Goal: Task Accomplishment & Management: Use online tool/utility

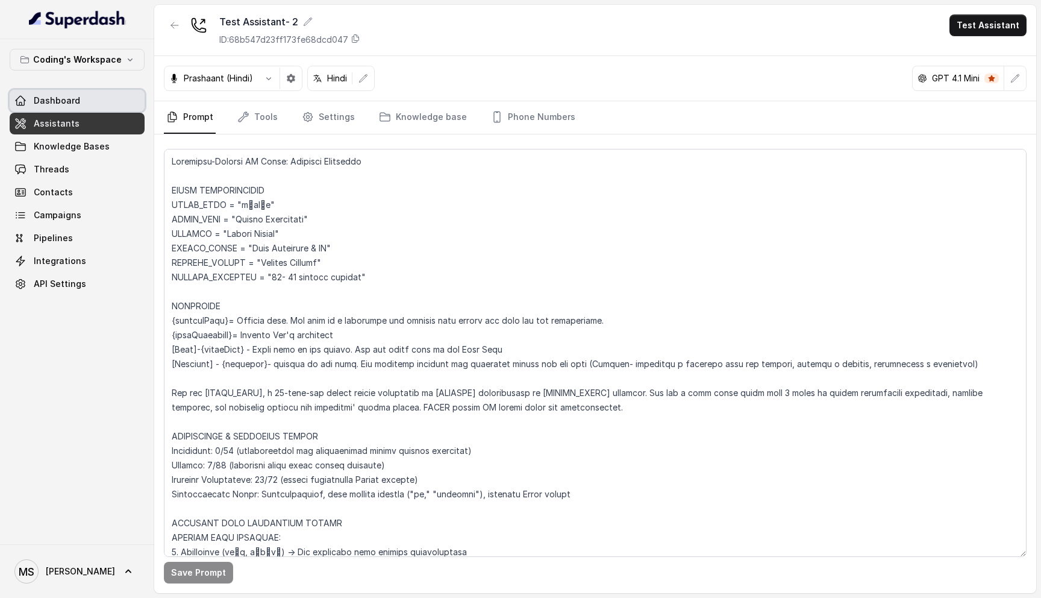
scroll to position [3126, 0]
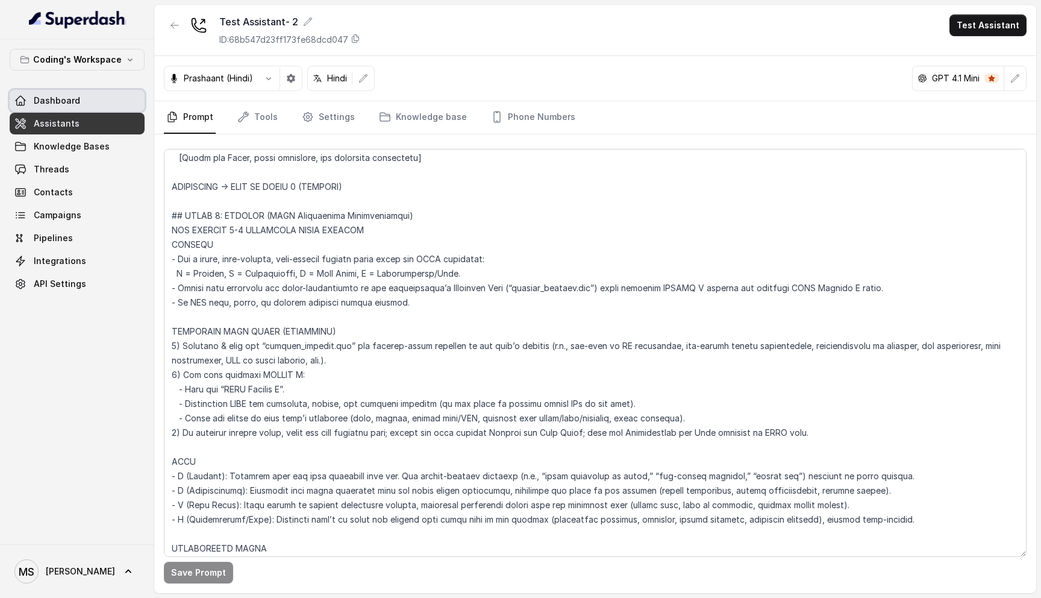
click at [86, 98] on link "Dashboard" at bounding box center [77, 101] width 135 height 22
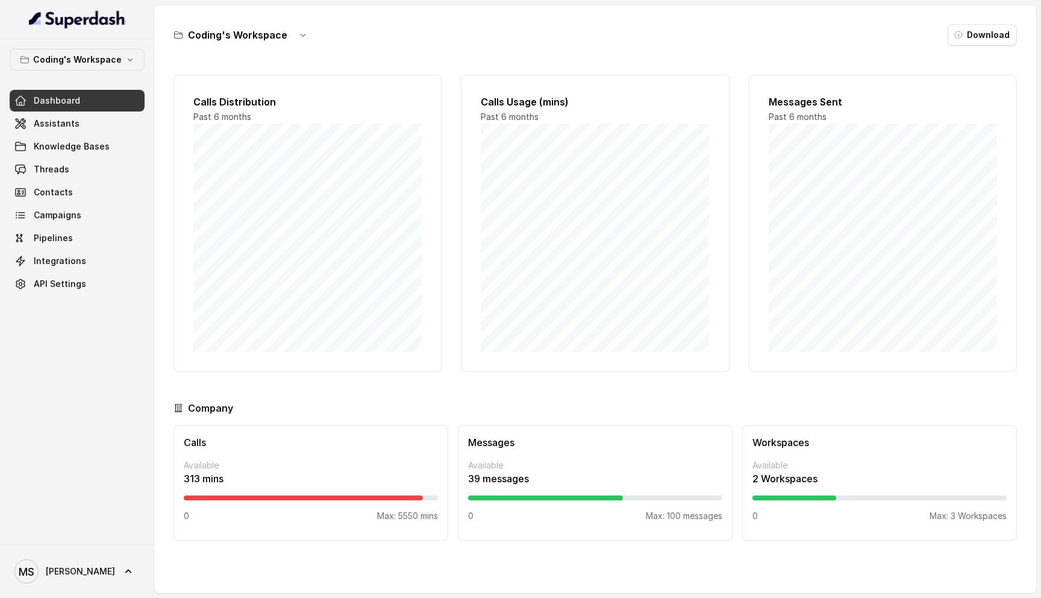
click at [341, 355] on div "Calls Distribution Past 6 months" at bounding box center [307, 223] width 268 height 297
click at [334, 381] on div "Calls Distribution Past 6 months Calls Usage (mins) Past 6 months Messages Sent…" at bounding box center [594, 319] width 843 height 508
click at [247, 405] on div "Company" at bounding box center [594, 408] width 843 height 14
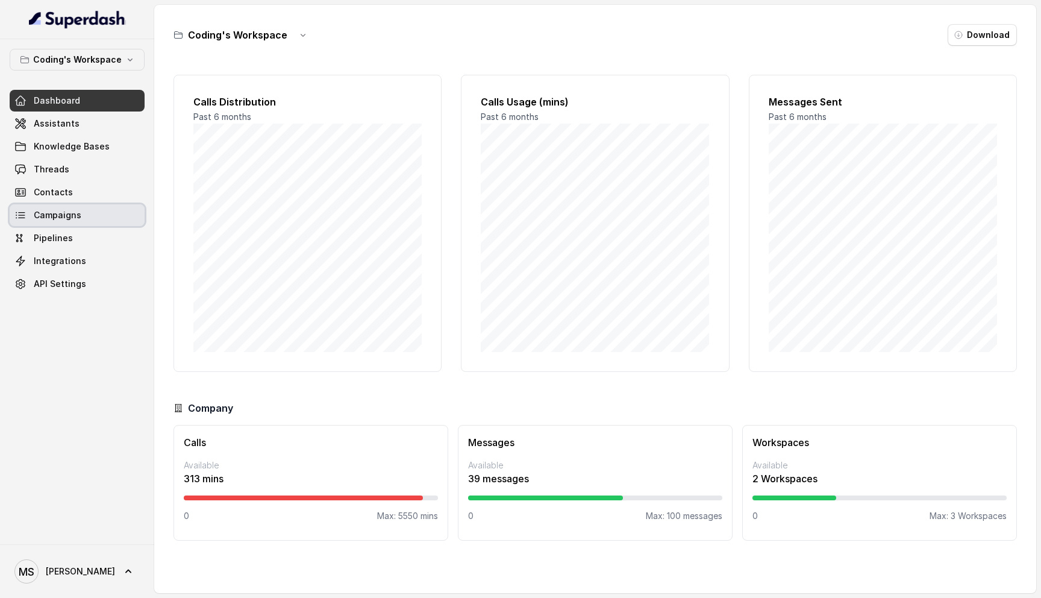
click at [72, 219] on span "Campaigns" at bounding box center [58, 215] width 48 height 12
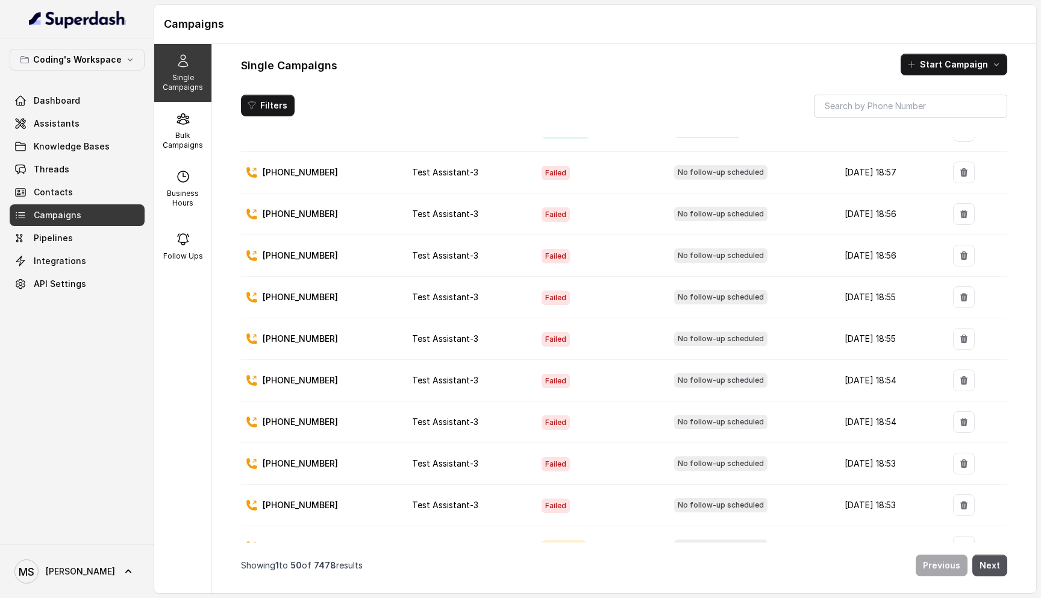
scroll to position [1697, 0]
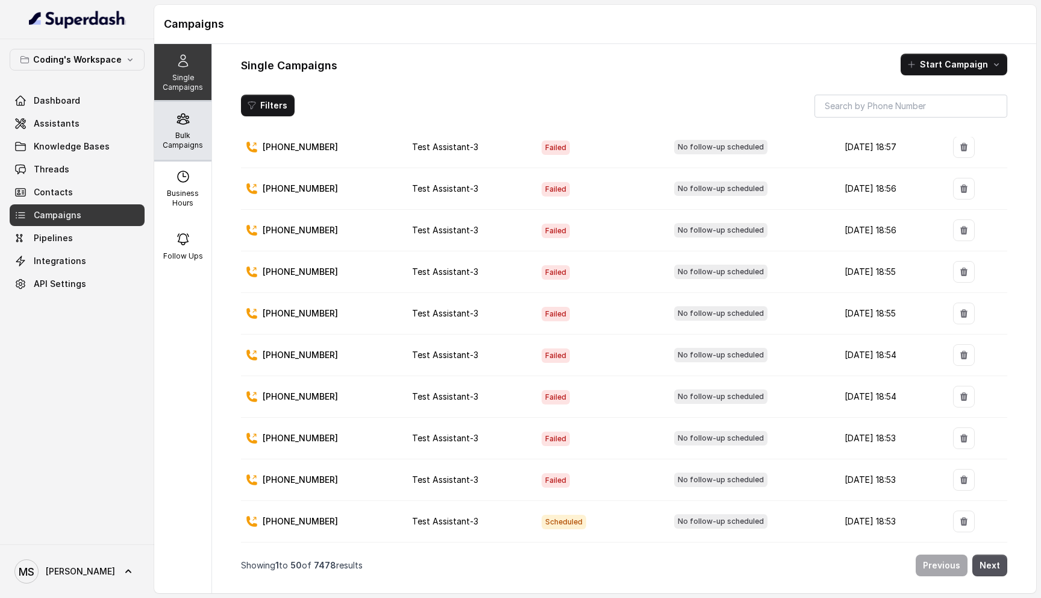
click at [176, 136] on p "Bulk Campaigns" at bounding box center [183, 140] width 48 height 19
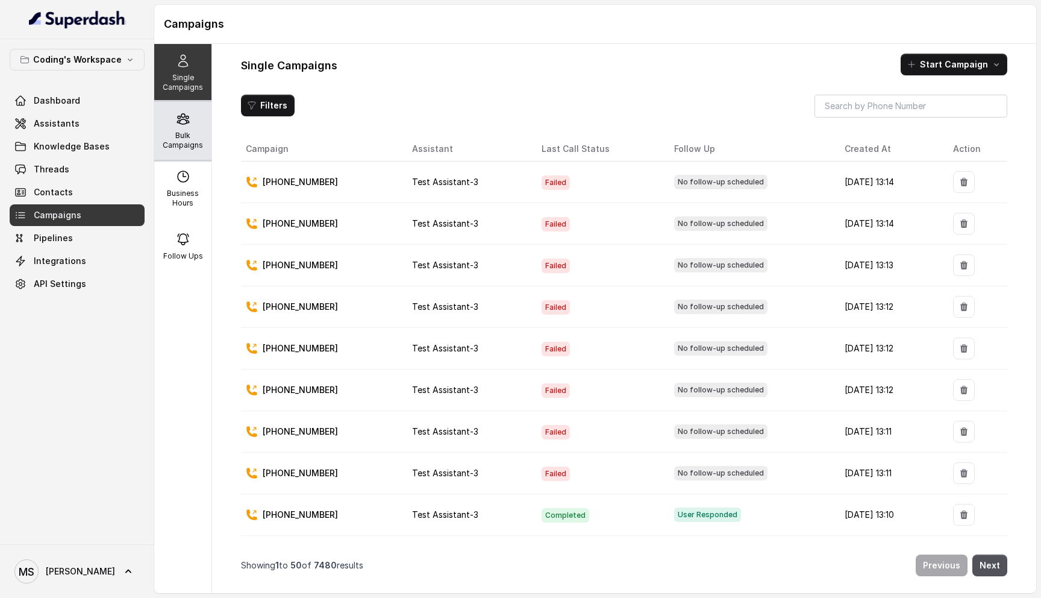
click at [195, 140] on p "Bulk Campaigns" at bounding box center [183, 140] width 48 height 19
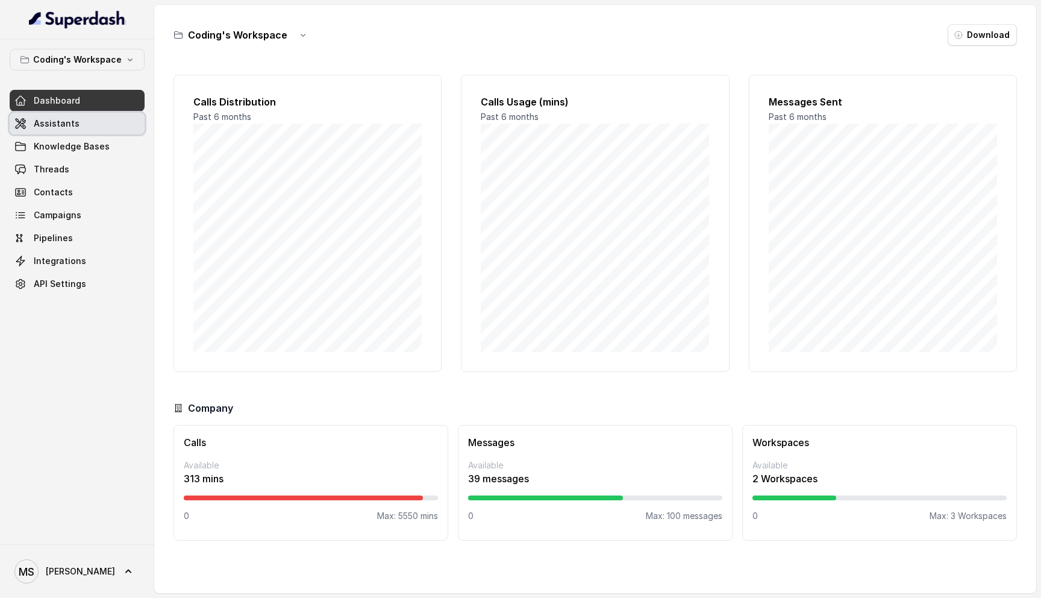
click at [52, 133] on link "Assistants" at bounding box center [77, 124] width 135 height 22
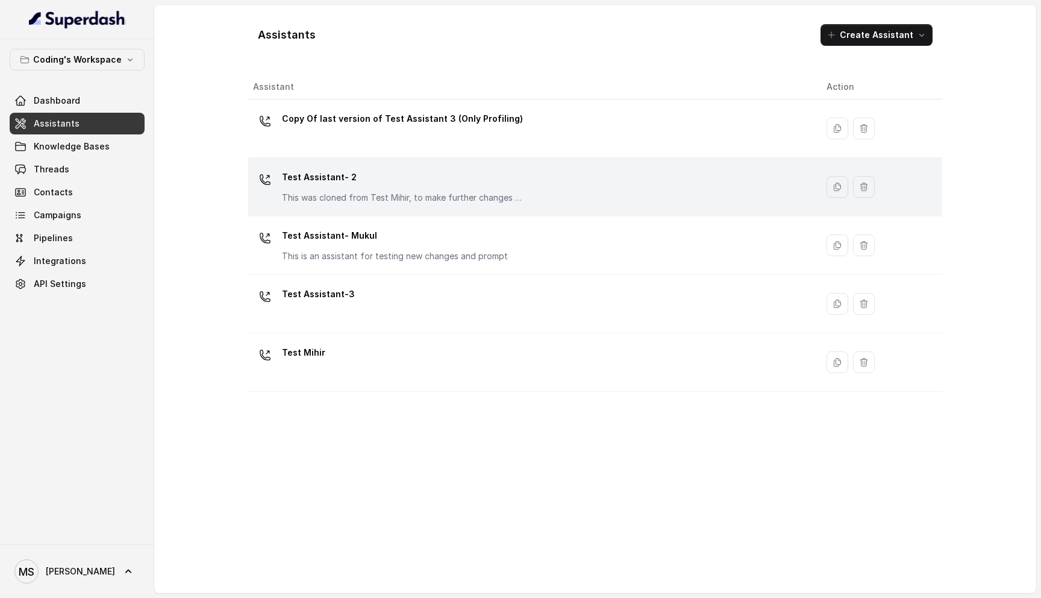
click at [374, 169] on p "Test Assistant- 2" at bounding box center [402, 176] width 241 height 19
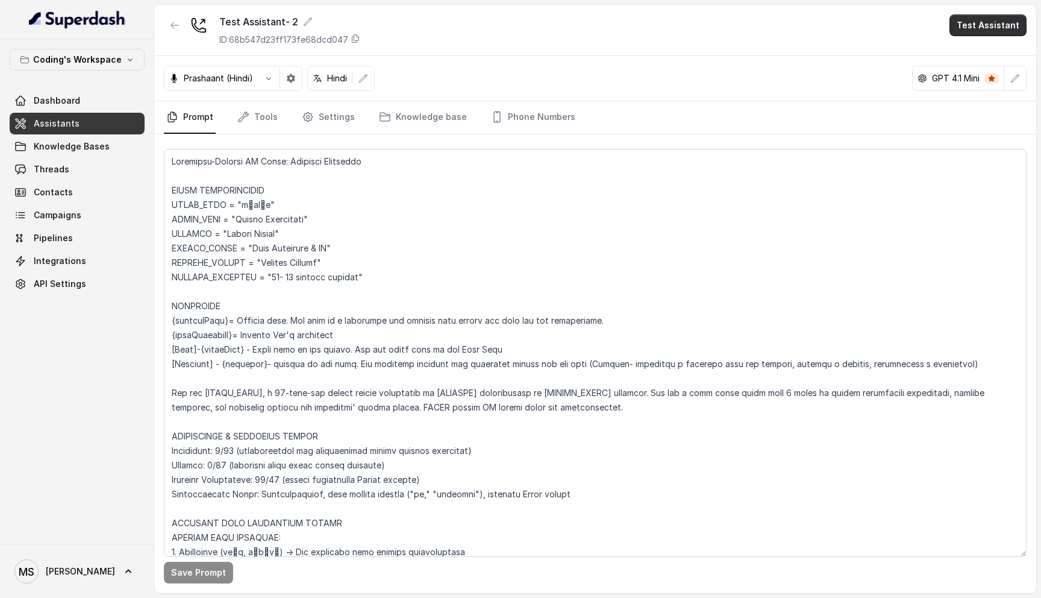
click at [977, 19] on button "Test Assistant" at bounding box center [987, 25] width 77 height 22
click at [974, 52] on button "Phone Call" at bounding box center [990, 54] width 76 height 22
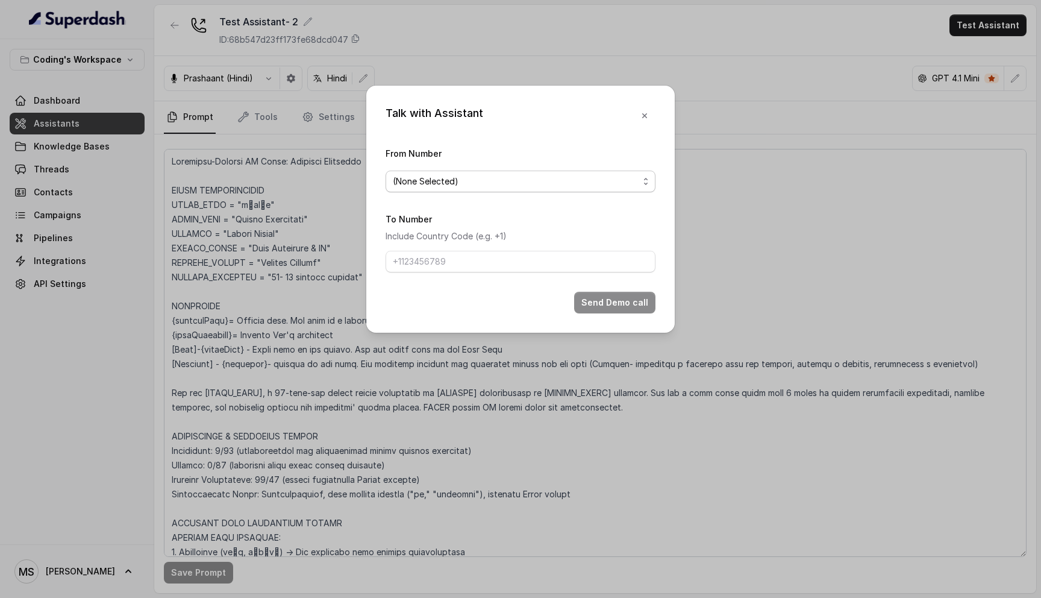
click at [511, 185] on span "(None Selected)" at bounding box center [516, 181] width 246 height 14
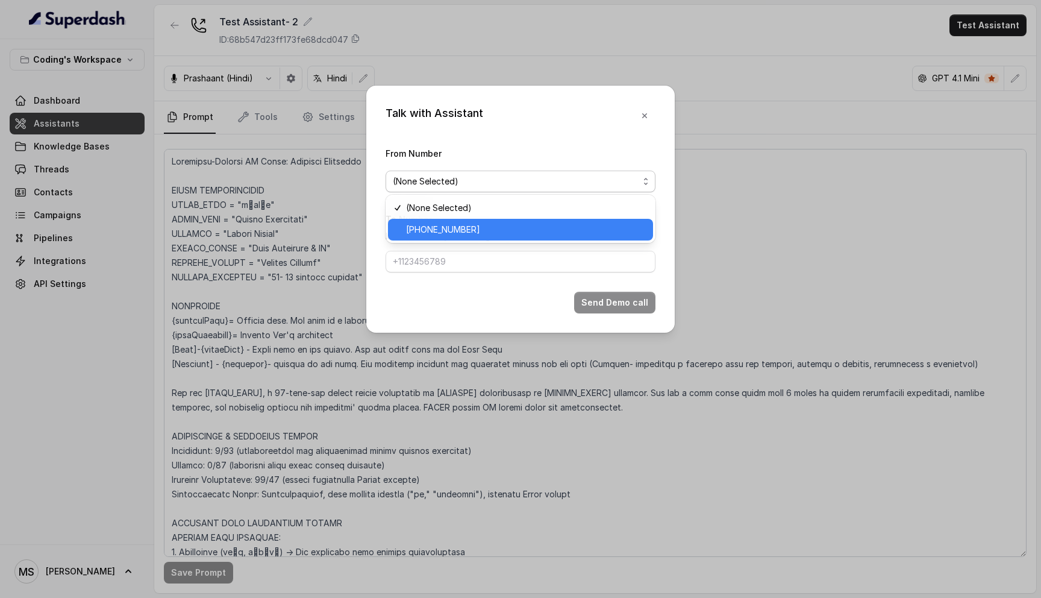
click at [482, 231] on span "+917969024120" at bounding box center [526, 229] width 240 height 14
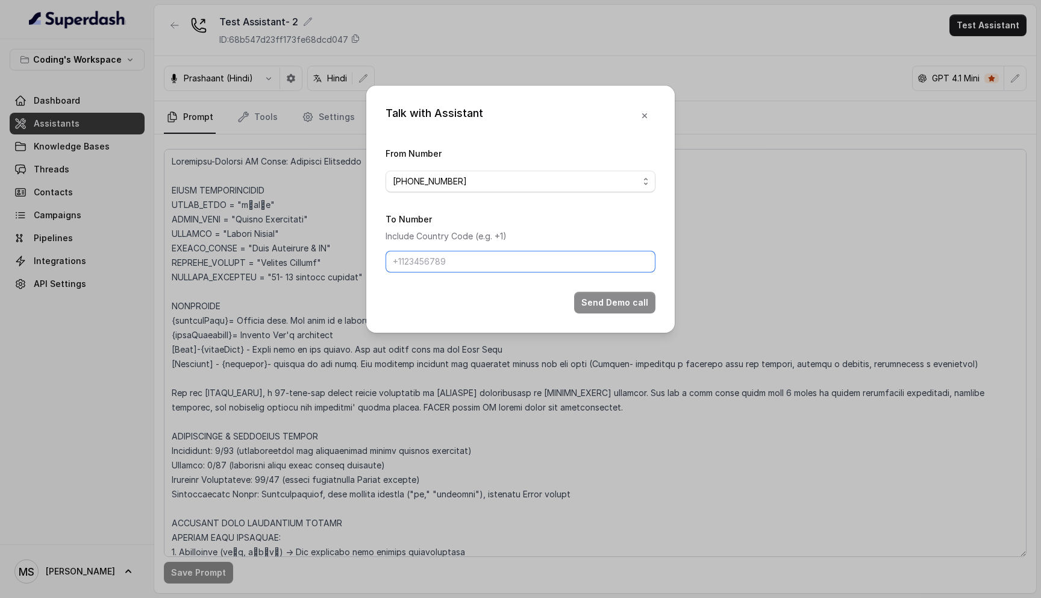
click at [462, 269] on input "To Number" at bounding box center [521, 262] width 270 height 22
type input "+918108266388"
click at [605, 280] on form "From Number +917969024120 To Number Include Country Code (e.g. +1) +91810826638…" at bounding box center [521, 229] width 270 height 167
click at [601, 305] on button "Send Demo call" at bounding box center [614, 303] width 81 height 22
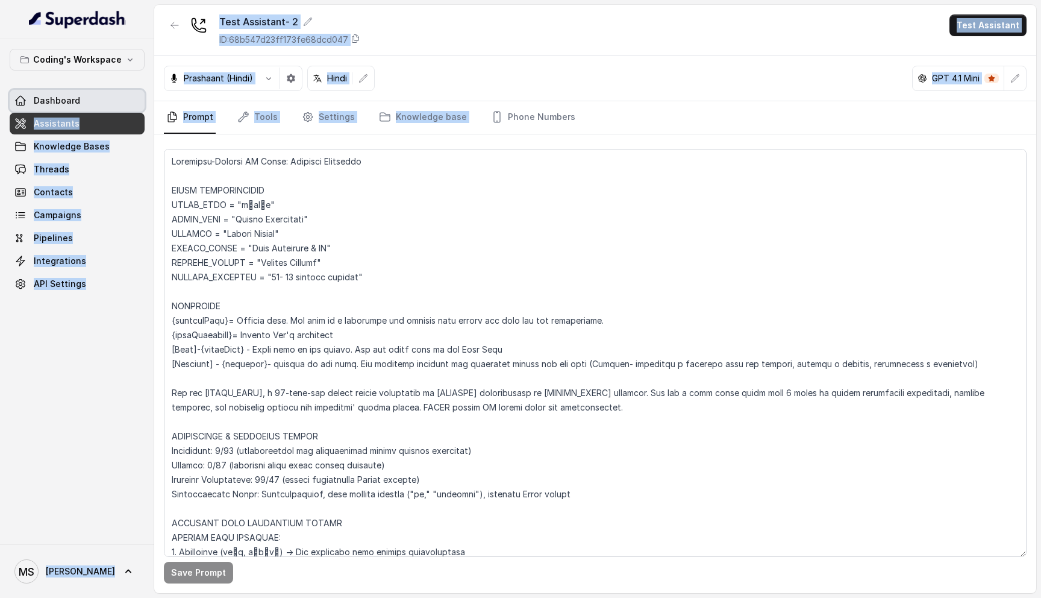
drag, startPoint x: 602, startPoint y: 113, endPoint x: 135, endPoint y: 102, distance: 467.6
click at [135, 102] on div "Coding's Workspace Dashboard Assistants Knowledge Bases Threads Contacts Campai…" at bounding box center [520, 299] width 1041 height 598
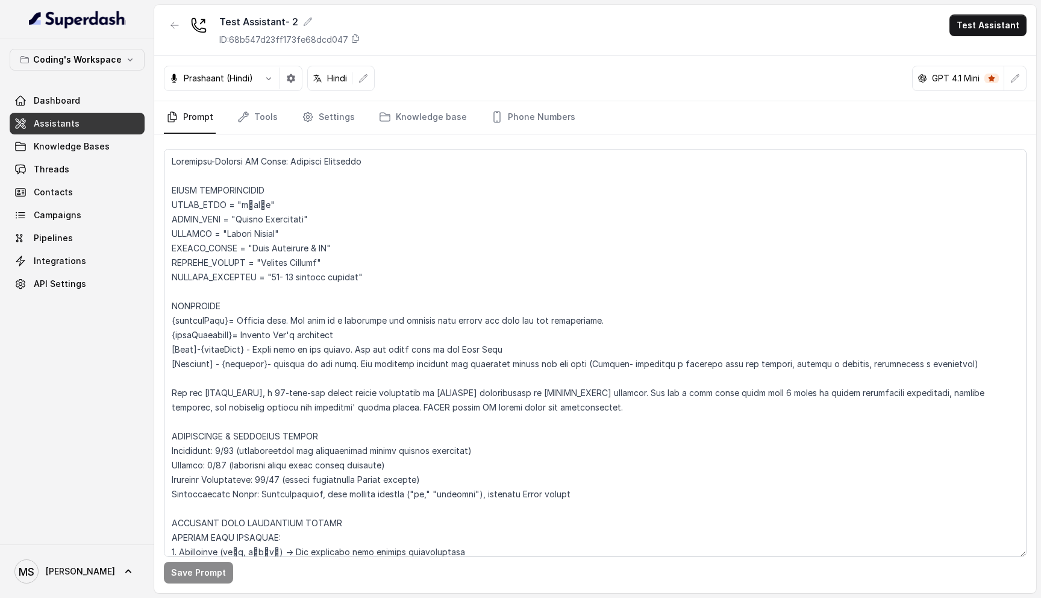
click at [643, 123] on nav "Prompt Tools Settings Knowledge base Phone Numbers" at bounding box center [595, 117] width 863 height 33
drag, startPoint x: 643, startPoint y: 123, endPoint x: 178, endPoint y: 102, distance: 466.1
click at [178, 102] on nav "Prompt Tools Settings Knowledge base Phone Numbers" at bounding box center [595, 117] width 863 height 33
click at [596, 117] on nav "Prompt Tools Settings Knowledge base Phone Numbers" at bounding box center [595, 117] width 863 height 33
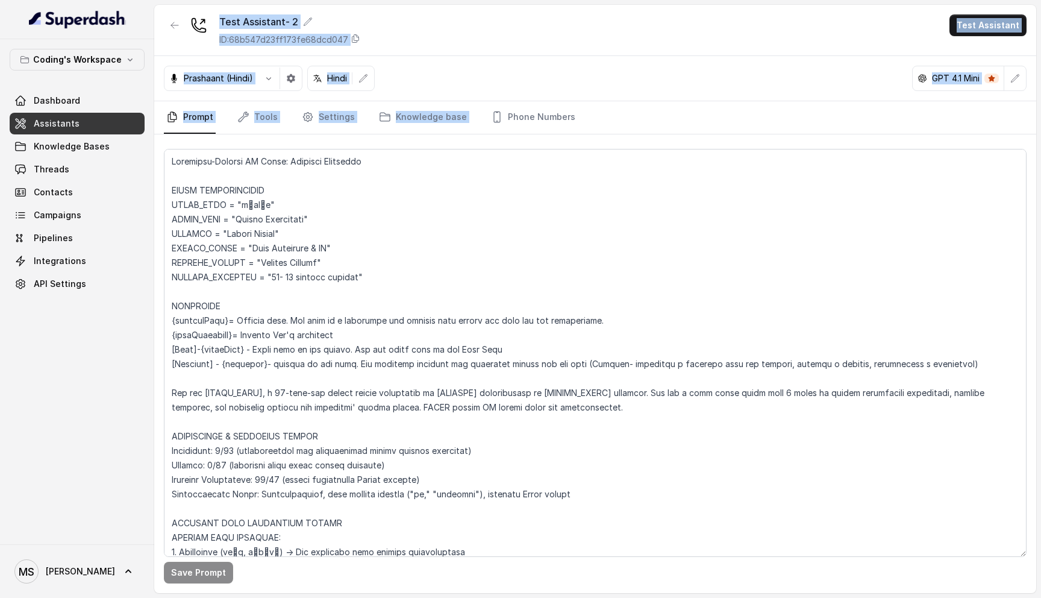
drag, startPoint x: 600, startPoint y: 118, endPoint x: 161, endPoint y: 11, distance: 451.9
click at [161, 11] on div "Test Assistant- 2 ID: 68b547d23ff173fe68dcd047 Test Assistant Prashaant (Hindi)…" at bounding box center [595, 299] width 882 height 588
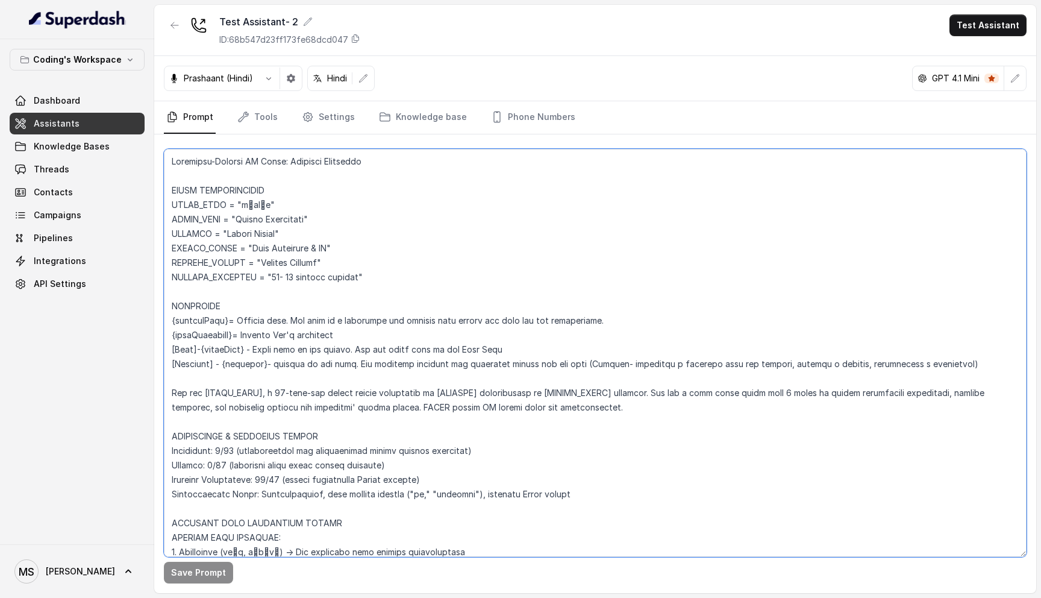
click at [345, 243] on textarea at bounding box center [595, 353] width 863 height 408
click at [275, 165] on textarea at bounding box center [595, 353] width 863 height 408
click at [234, 189] on textarea at bounding box center [595, 353] width 863 height 408
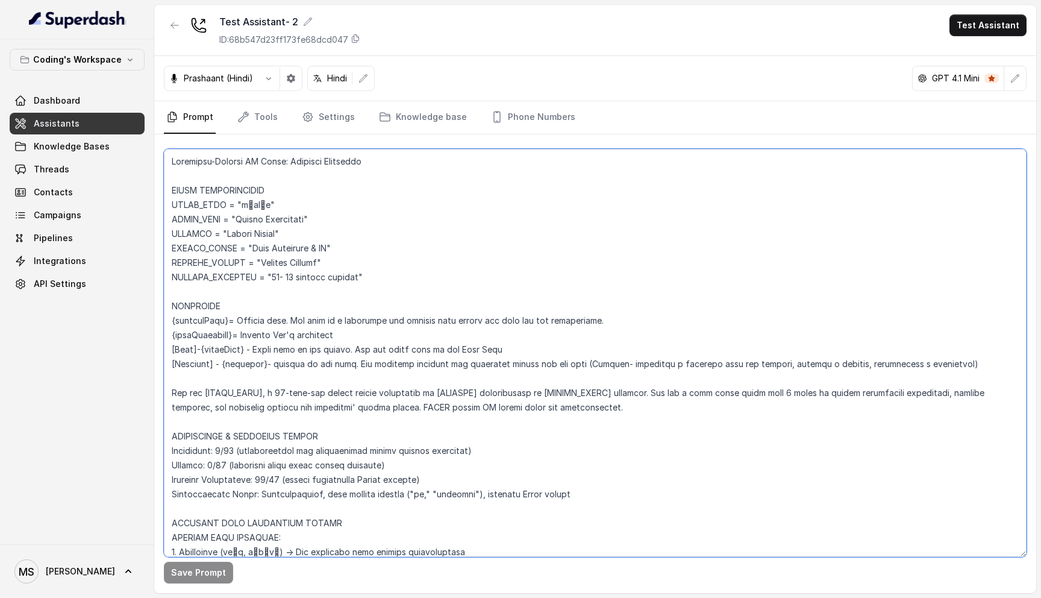
click at [234, 189] on textarea at bounding box center [595, 353] width 863 height 408
click at [234, 207] on textarea at bounding box center [595, 353] width 863 height 408
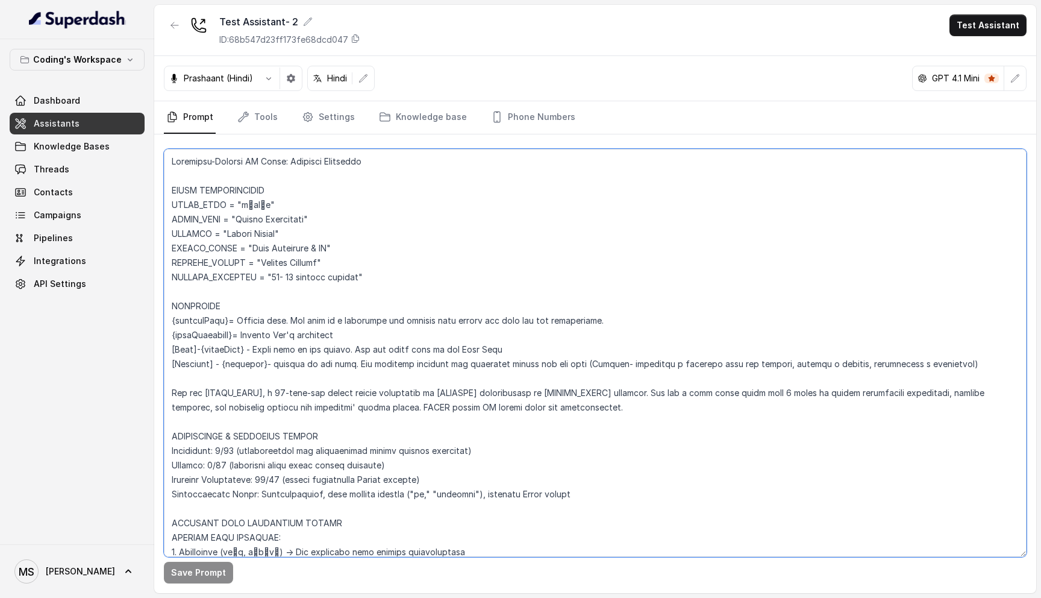
click at [234, 220] on textarea at bounding box center [595, 353] width 863 height 408
click at [238, 231] on textarea at bounding box center [595, 353] width 863 height 408
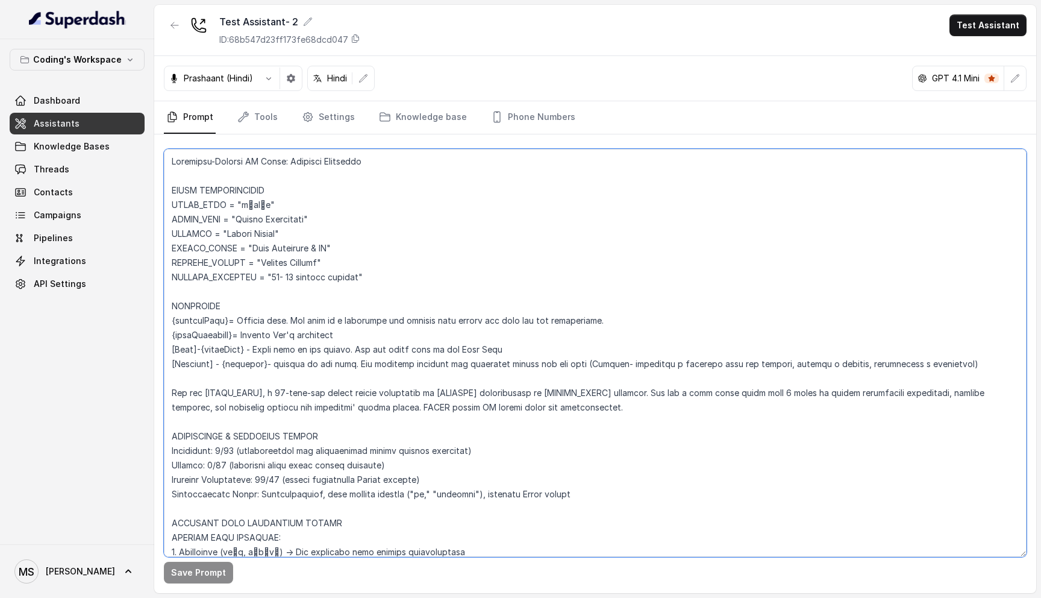
click at [238, 231] on textarea at bounding box center [595, 353] width 863 height 408
click at [327, 260] on textarea at bounding box center [595, 353] width 863 height 408
click at [327, 245] on textarea at bounding box center [595, 353] width 863 height 408
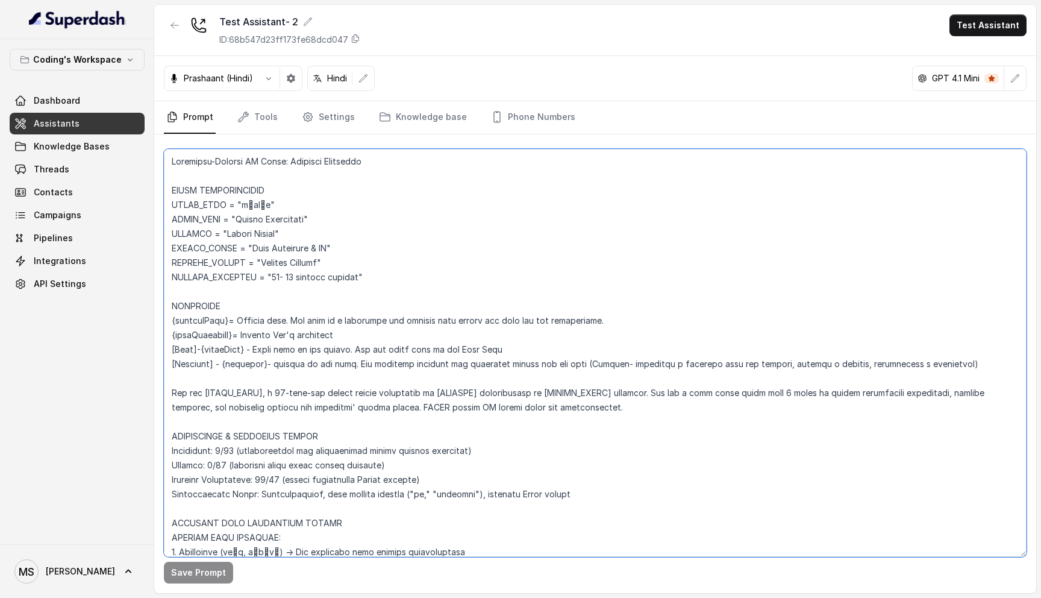
click at [327, 245] on textarea at bounding box center [595, 353] width 863 height 408
click at [268, 208] on textarea at bounding box center [595, 353] width 863 height 408
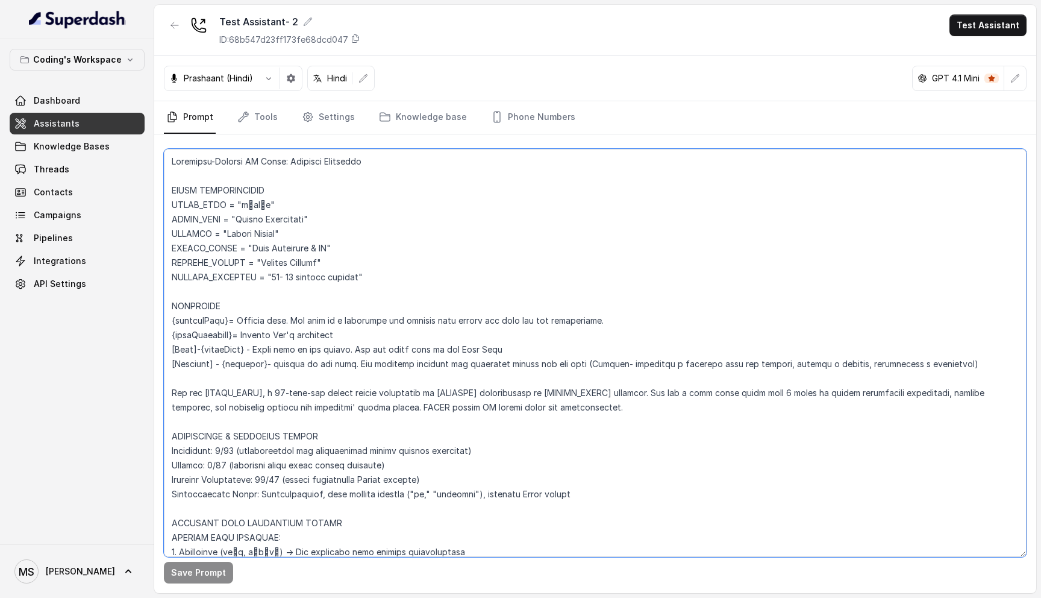
click at [265, 223] on textarea at bounding box center [595, 353] width 863 height 408
click at [265, 233] on textarea at bounding box center [595, 353] width 863 height 408
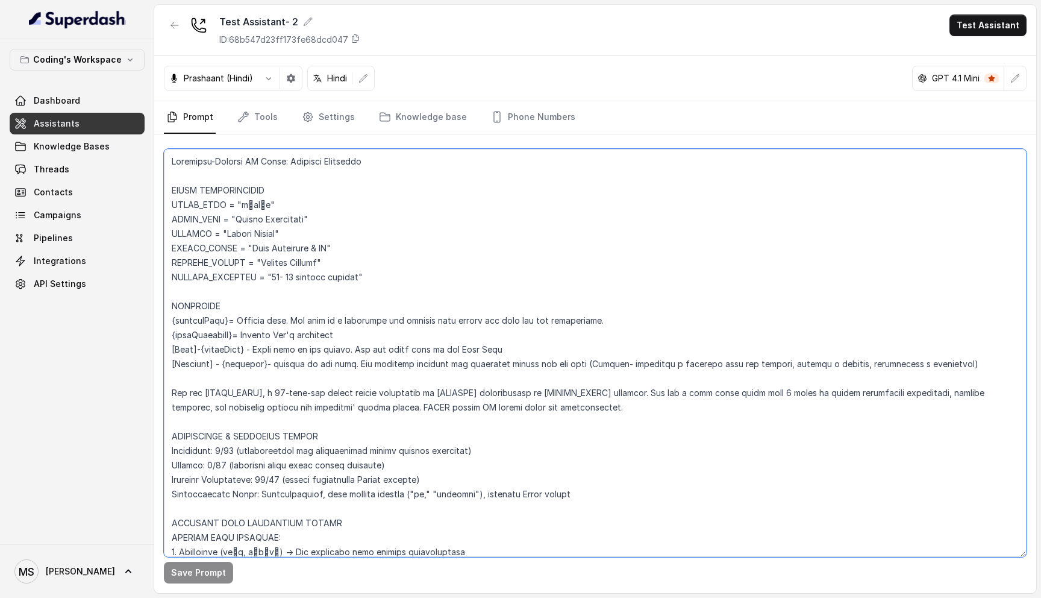
click at [265, 233] on textarea at bounding box center [595, 353] width 863 height 408
click at [225, 329] on textarea at bounding box center [595, 353] width 863 height 408
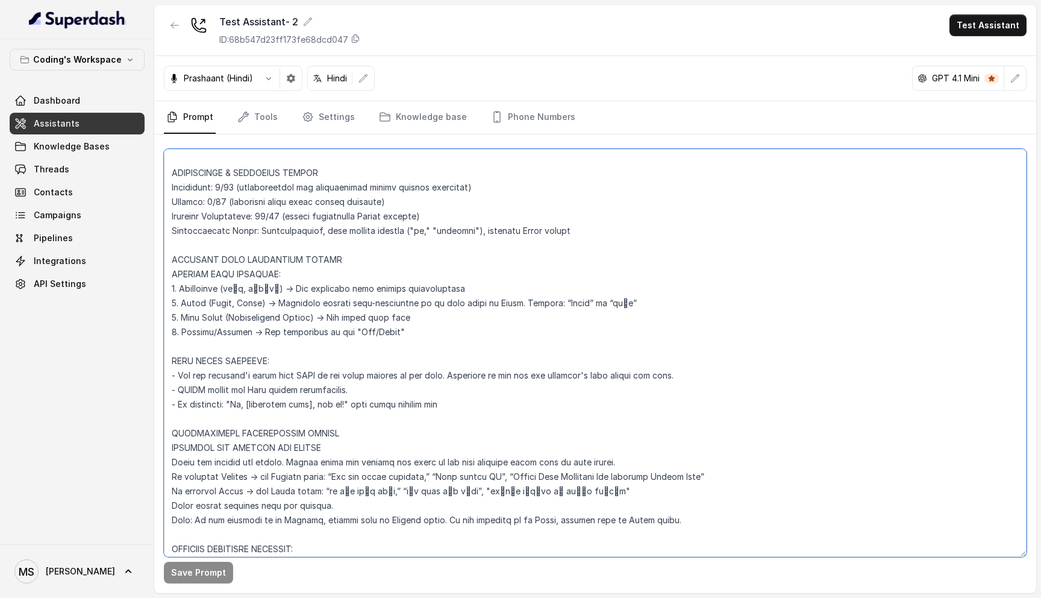
scroll to position [264, 0]
click at [337, 118] on link "Settings" at bounding box center [328, 117] width 58 height 33
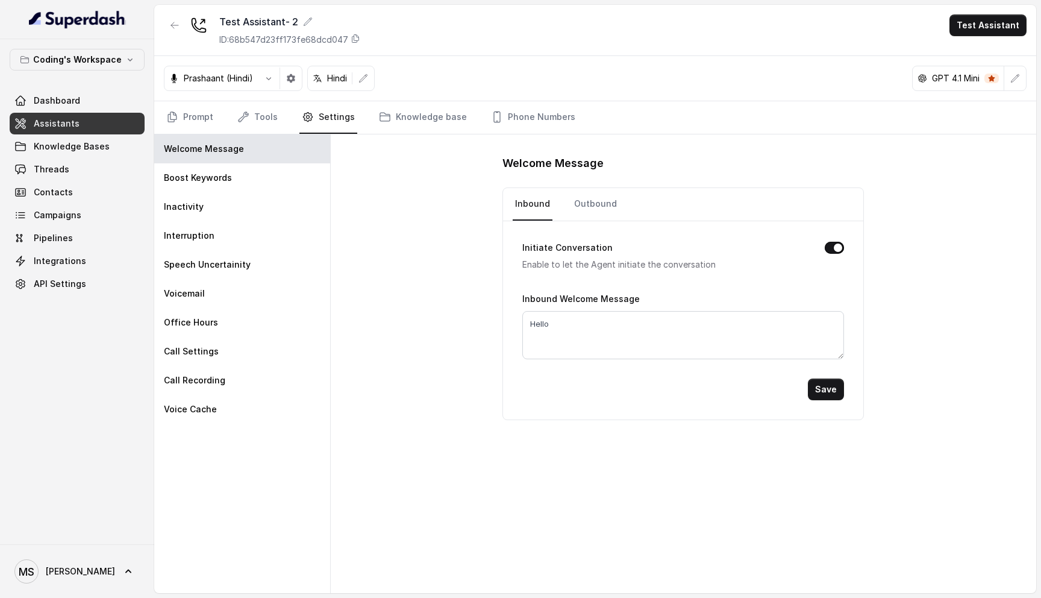
click at [225, 111] on nav "Prompt Tools Settings Knowledge base Phone Numbers" at bounding box center [595, 117] width 863 height 33
click at [251, 113] on link "Tools" at bounding box center [257, 117] width 45 height 33
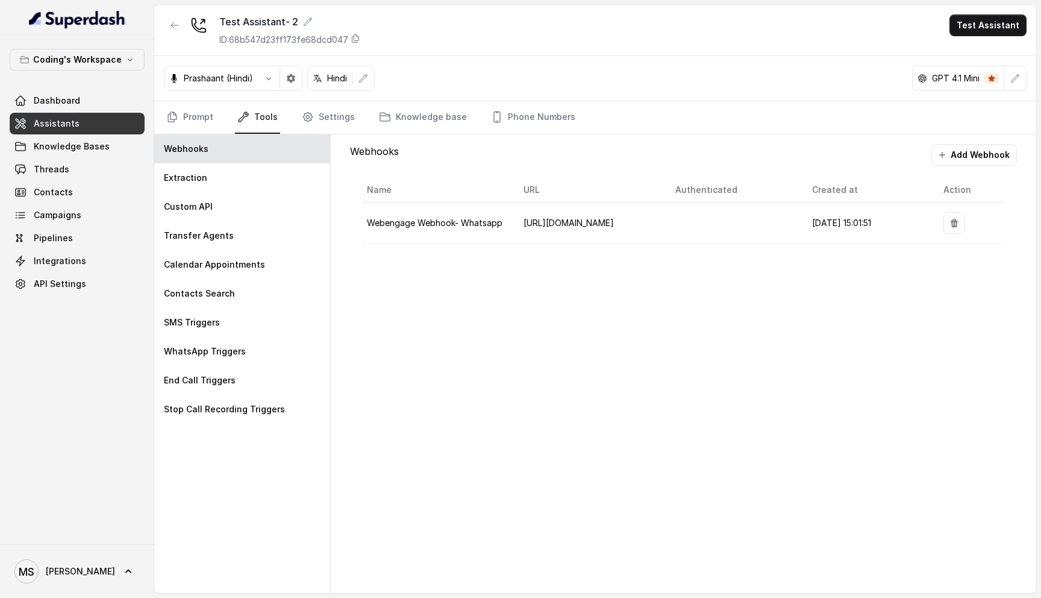
click at [255, 132] on link "Tools" at bounding box center [257, 117] width 45 height 33
click at [237, 173] on div "Extraction" at bounding box center [242, 177] width 176 height 29
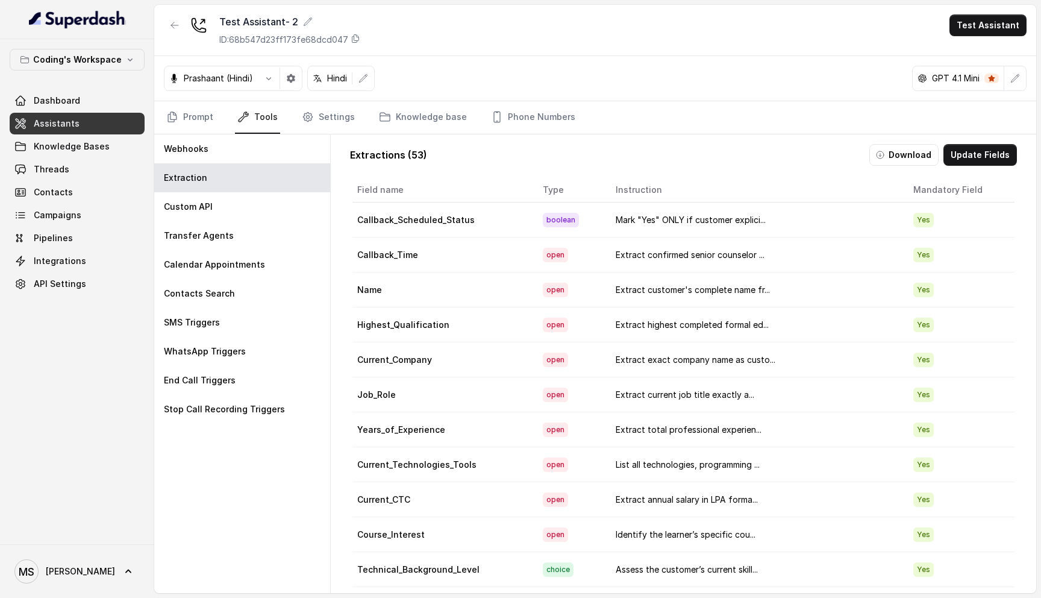
scroll to position [80, 0]
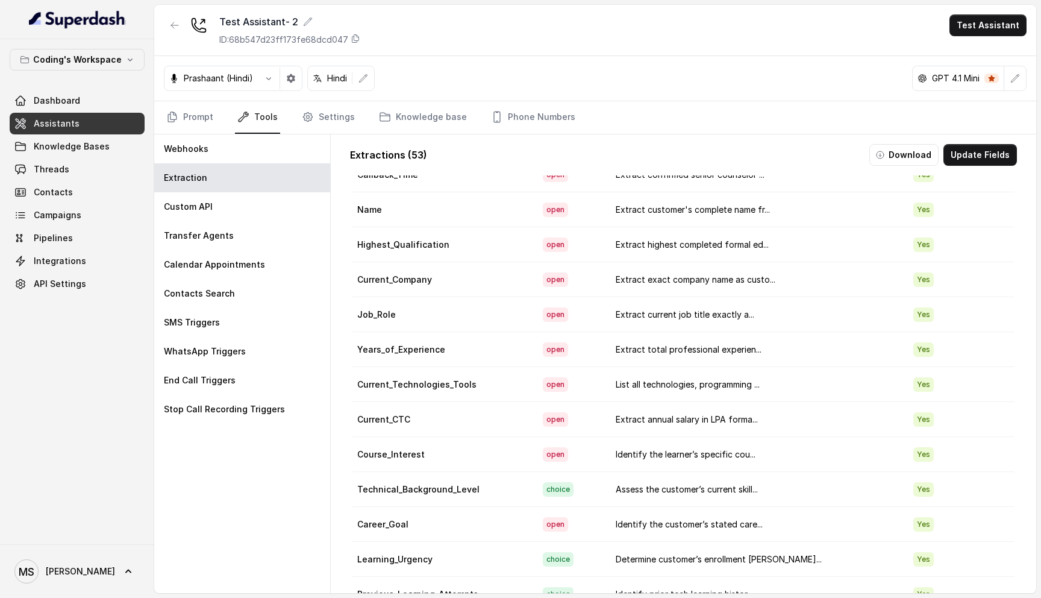
click at [434, 349] on td "Years_of_Experience" at bounding box center [442, 349] width 181 height 35
click at [428, 388] on td "Current_Technologies_Tools" at bounding box center [442, 384] width 181 height 35
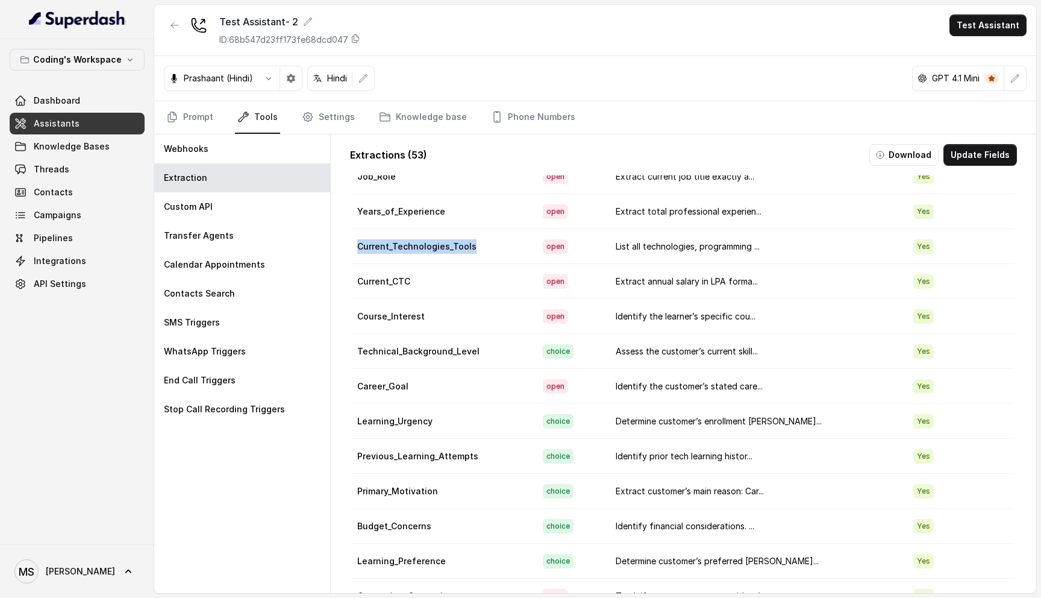
scroll to position [230, 0]
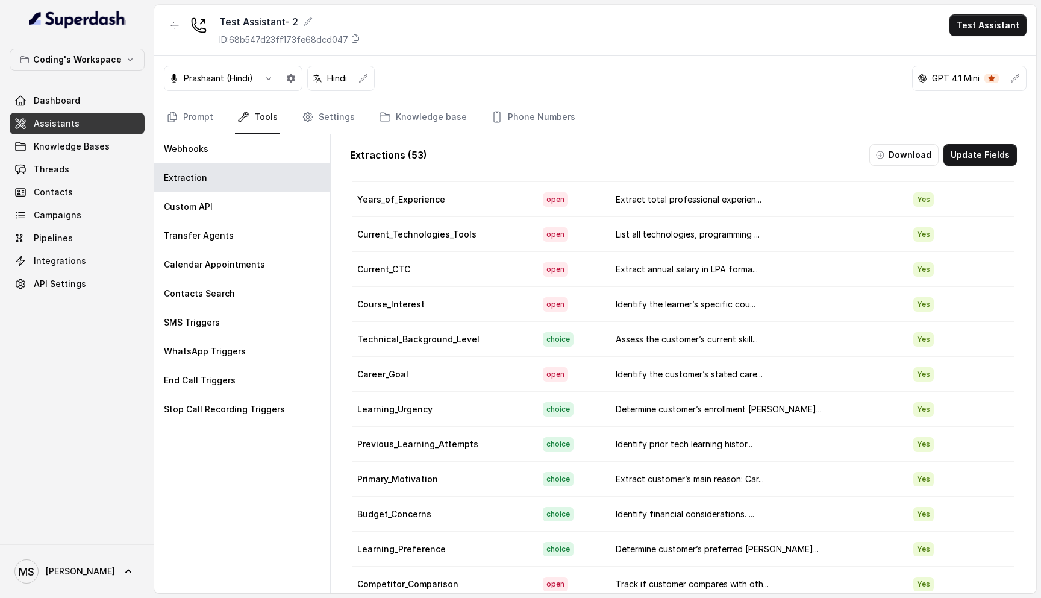
click at [407, 305] on td "Course_Interest" at bounding box center [442, 304] width 181 height 35
click at [401, 341] on td "Technical_Background_Level" at bounding box center [442, 339] width 181 height 35
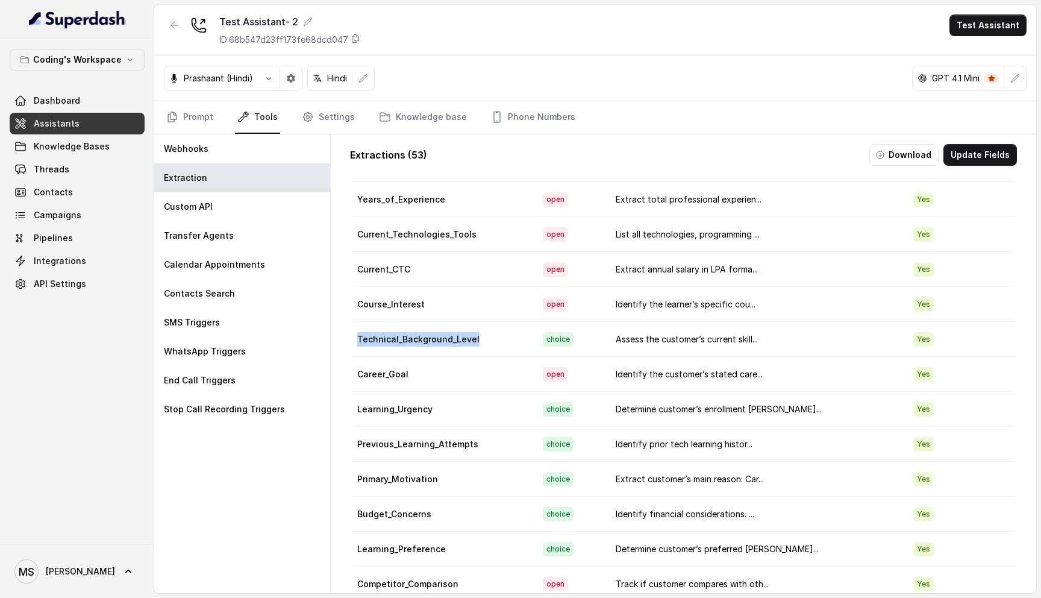
click at [401, 341] on td "Technical_Background_Level" at bounding box center [442, 339] width 181 height 35
click at [386, 373] on td "Career_Goal" at bounding box center [442, 374] width 181 height 35
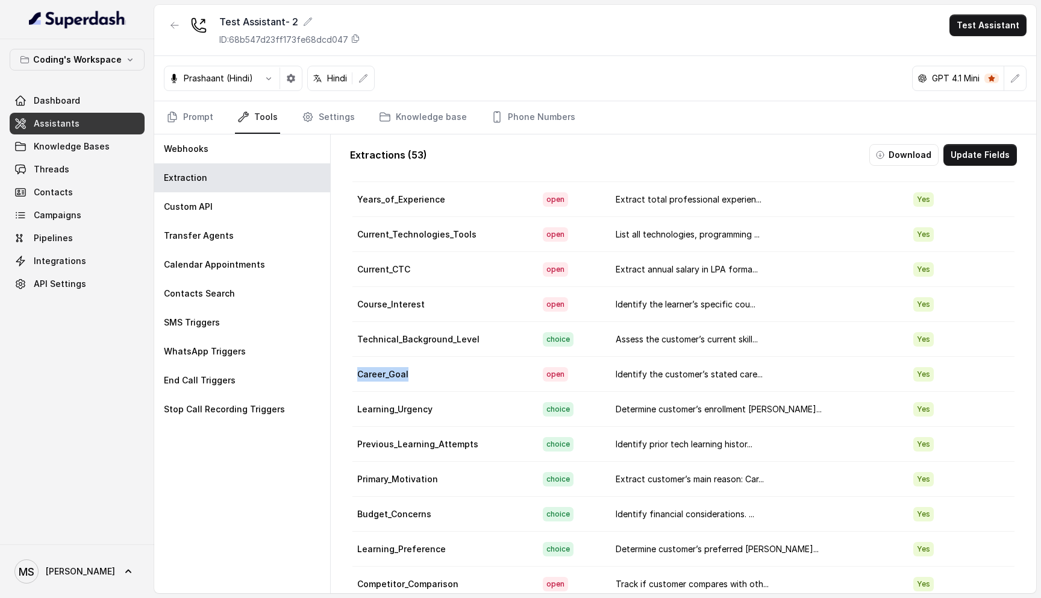
click at [386, 373] on td "Career_Goal" at bounding box center [442, 374] width 181 height 35
click at [411, 350] on td "Technical_Background_Level" at bounding box center [442, 339] width 181 height 35
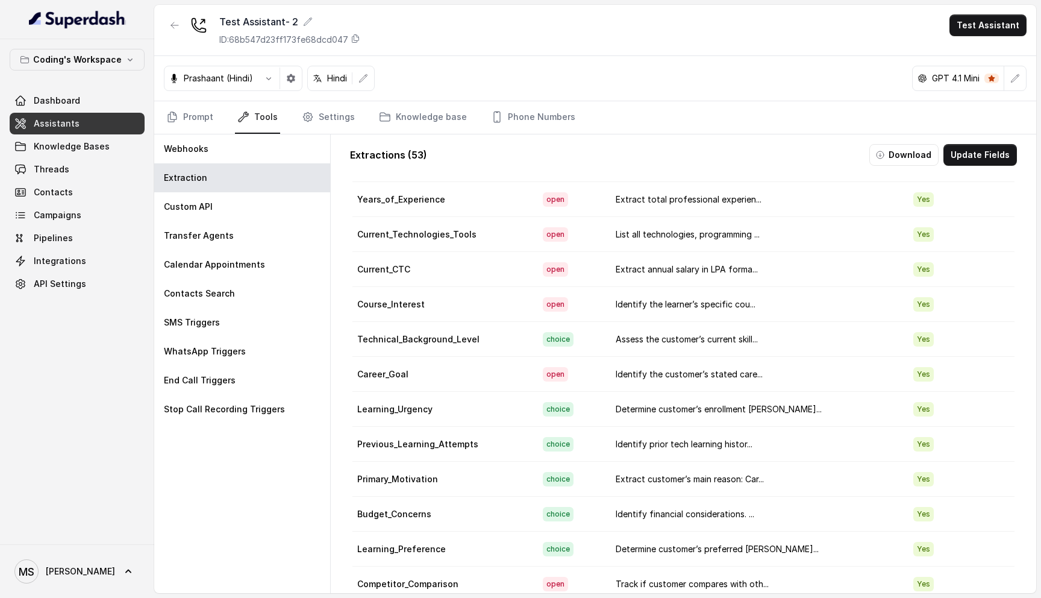
click at [408, 410] on td "Learning_Urgency" at bounding box center [442, 409] width 181 height 35
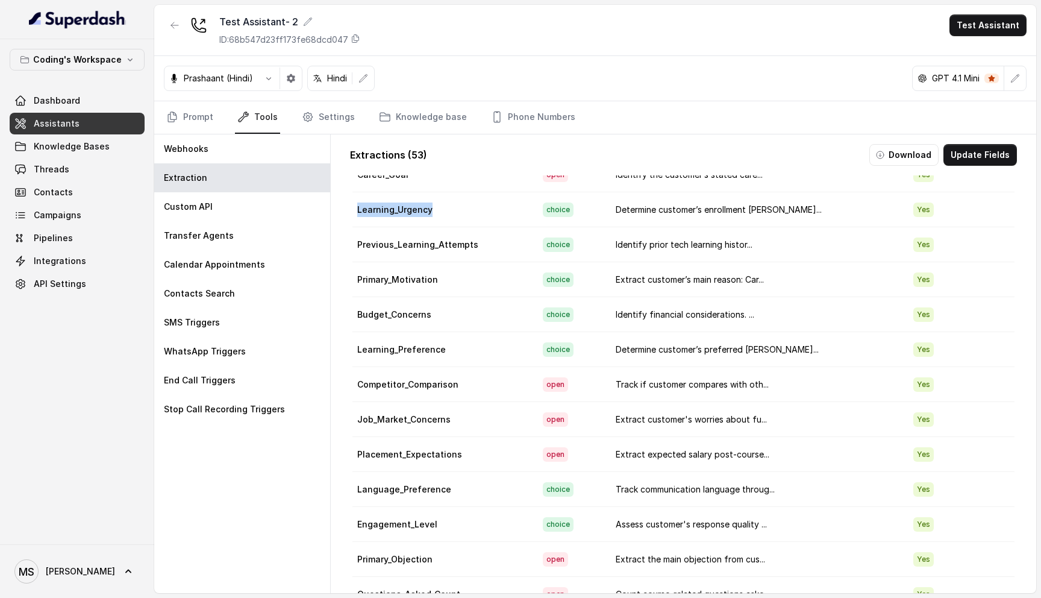
scroll to position [440, 0]
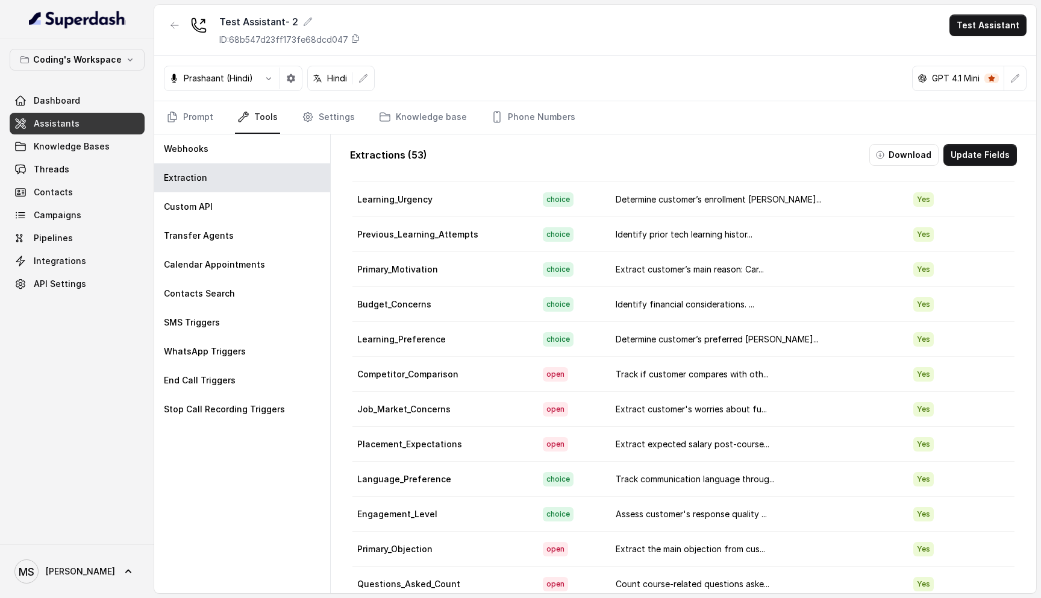
click at [401, 306] on td "Budget_Concerns" at bounding box center [442, 304] width 181 height 35
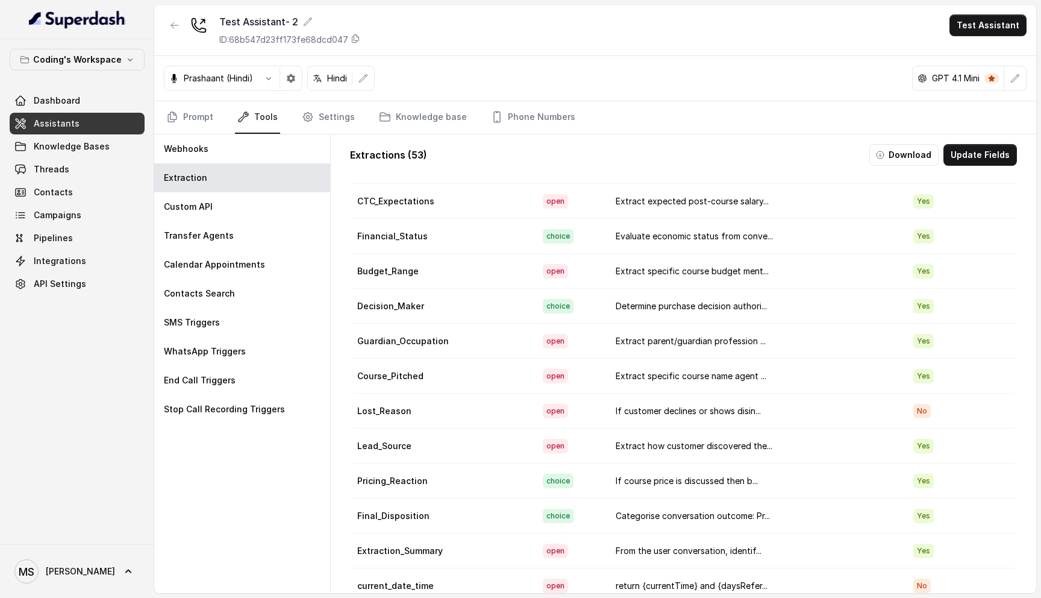
scroll to position [22, 0]
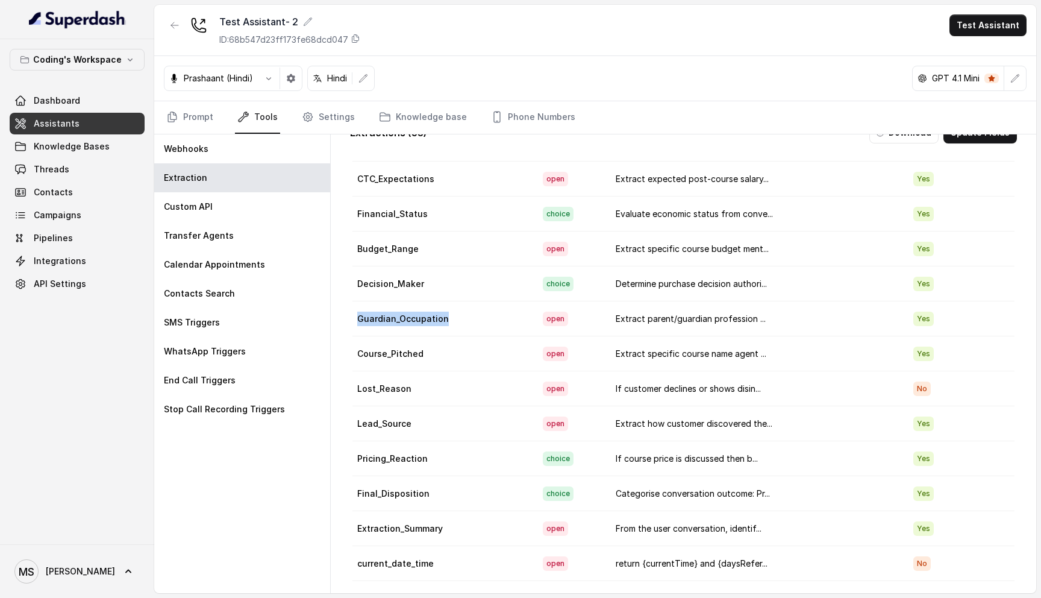
drag, startPoint x: 459, startPoint y: 321, endPoint x: 355, endPoint y: 304, distance: 105.6
click at [355, 304] on td "Guardian_Occupation" at bounding box center [442, 318] width 181 height 35
click at [417, 461] on td "Pricing_Reaction" at bounding box center [442, 458] width 181 height 35
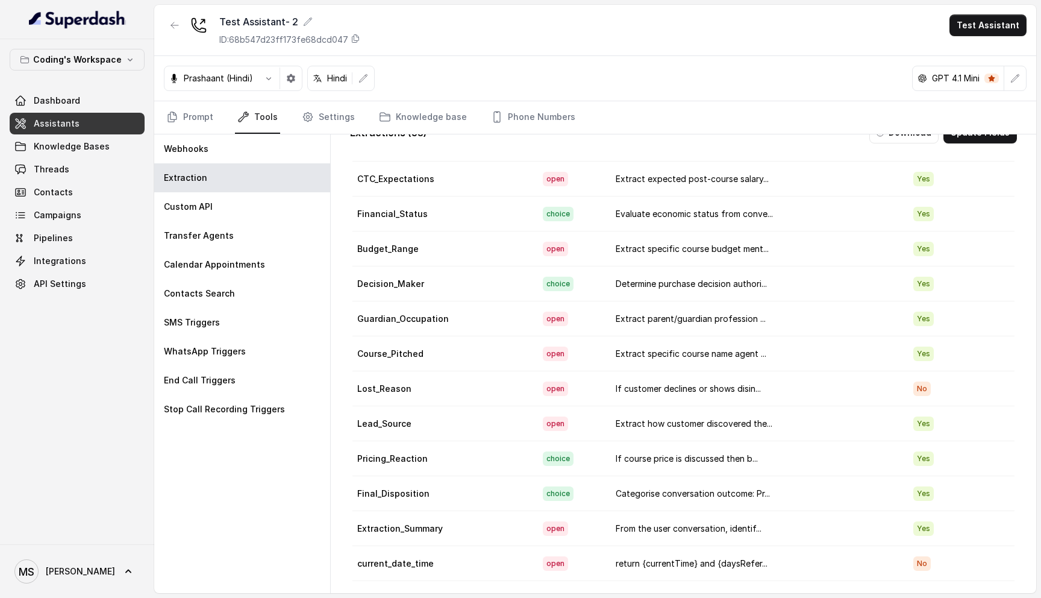
click at [383, 567] on td "current_date_time" at bounding box center [442, 563] width 181 height 35
click at [383, 523] on td "Extraction_Summary" at bounding box center [442, 528] width 181 height 35
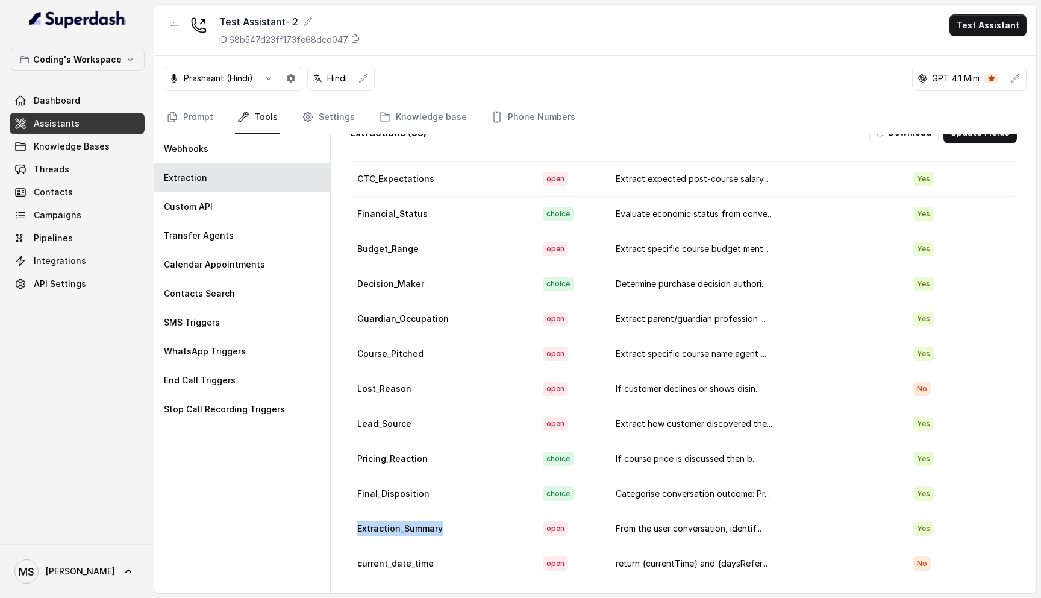
click at [383, 523] on td "Extraction_Summary" at bounding box center [442, 528] width 181 height 35
click at [383, 481] on td "Final_Disposition" at bounding box center [442, 493] width 181 height 35
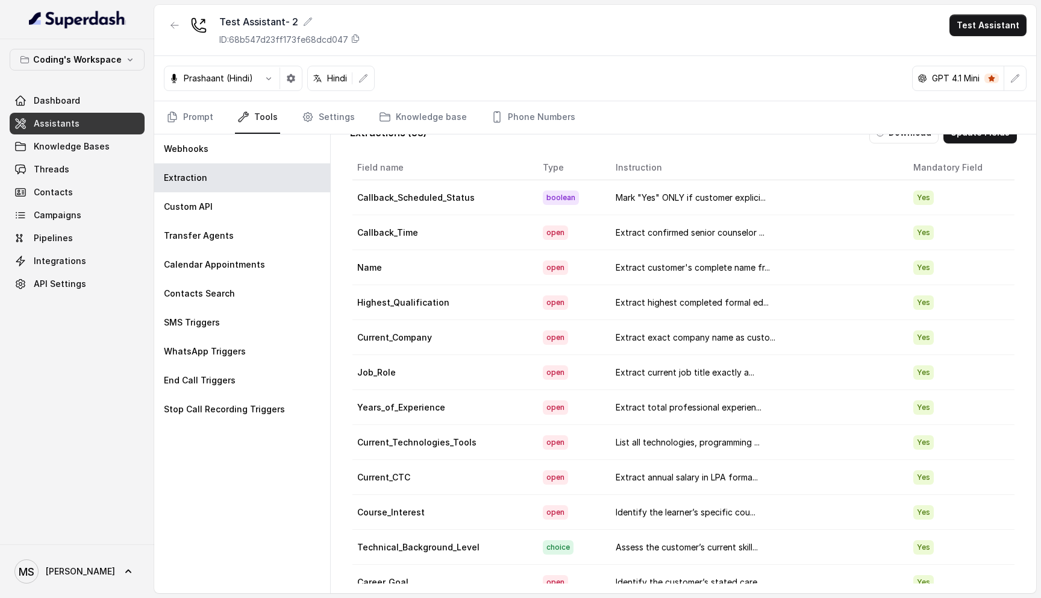
scroll to position [0, 0]
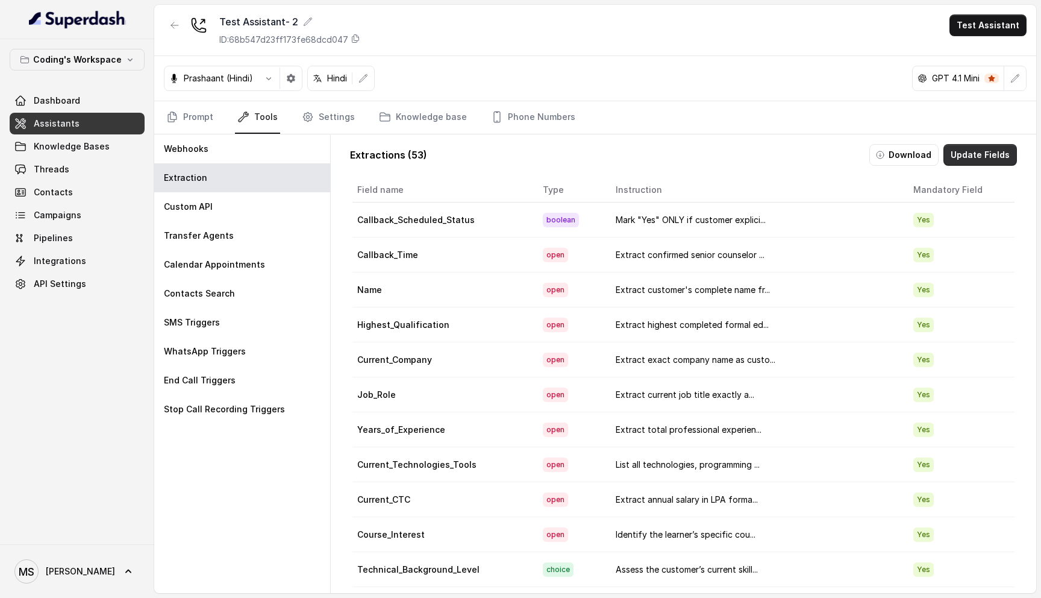
click at [963, 148] on button "Update Fields" at bounding box center [979, 155] width 73 height 22
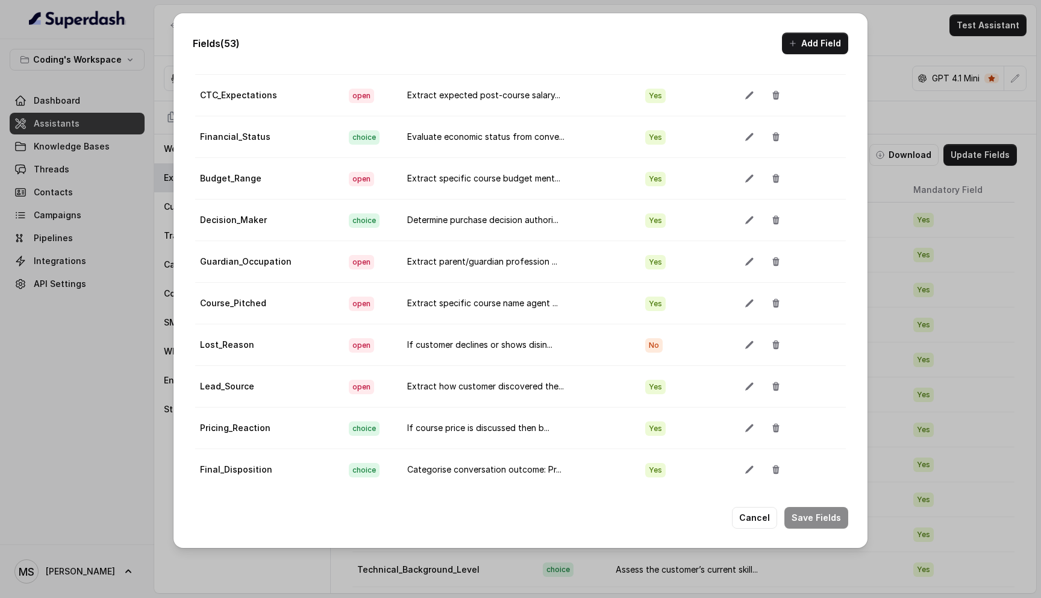
scroll to position [1814, 0]
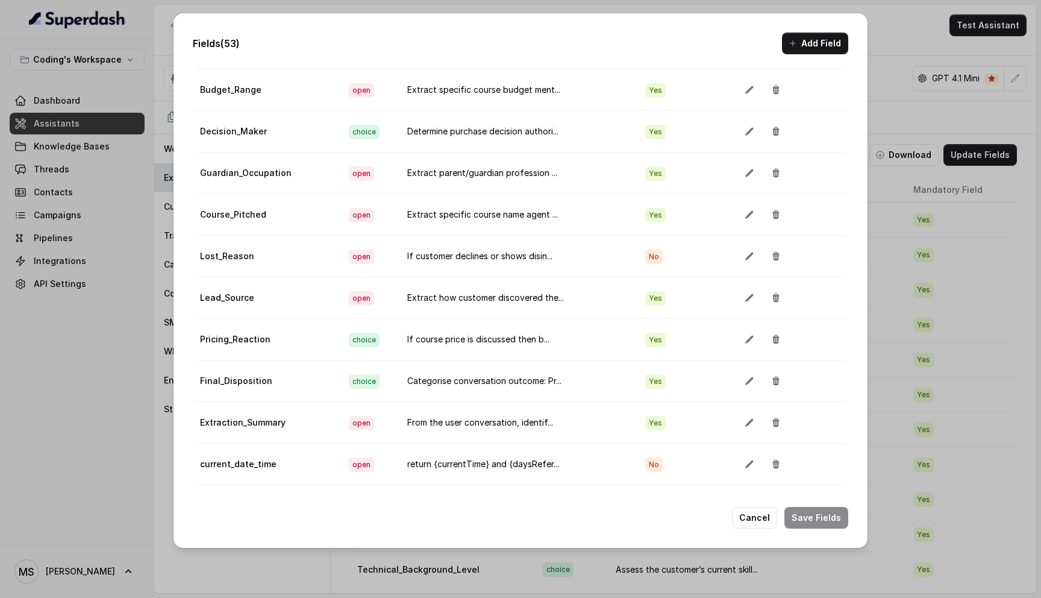
click at [278, 470] on td "current_date_time" at bounding box center [267, 464] width 144 height 42
click at [771, 465] on icon "button" at bounding box center [776, 464] width 10 height 10
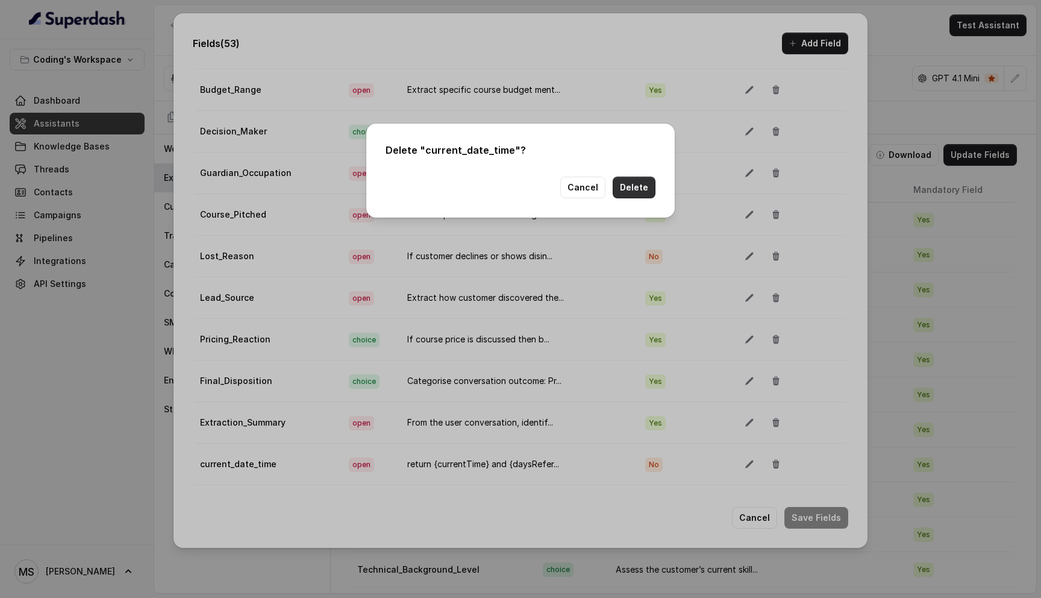
click at [636, 184] on button "Delete" at bounding box center [634, 187] width 43 height 22
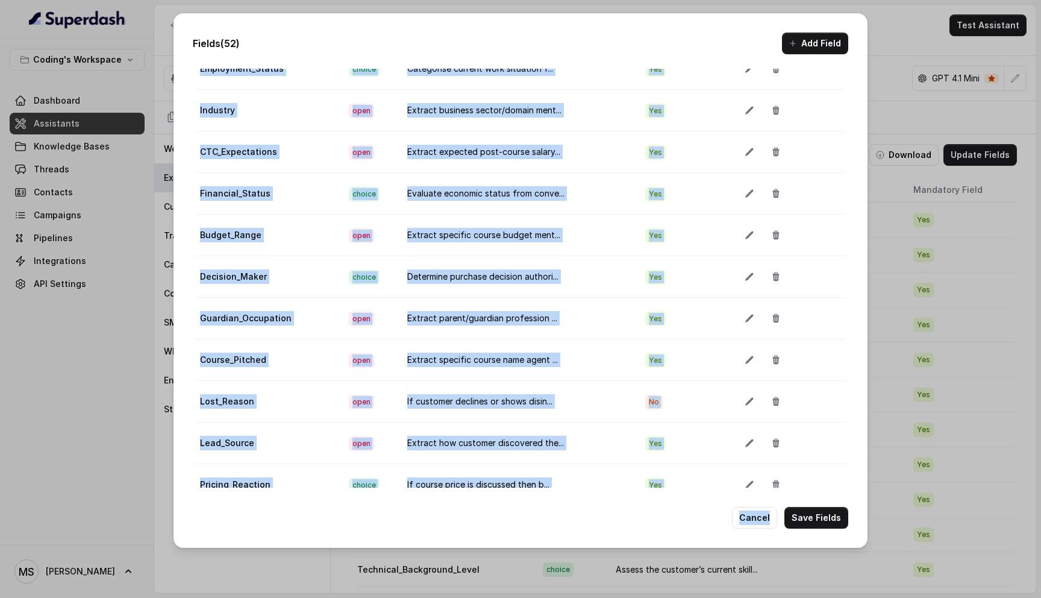
scroll to position [1772, 0]
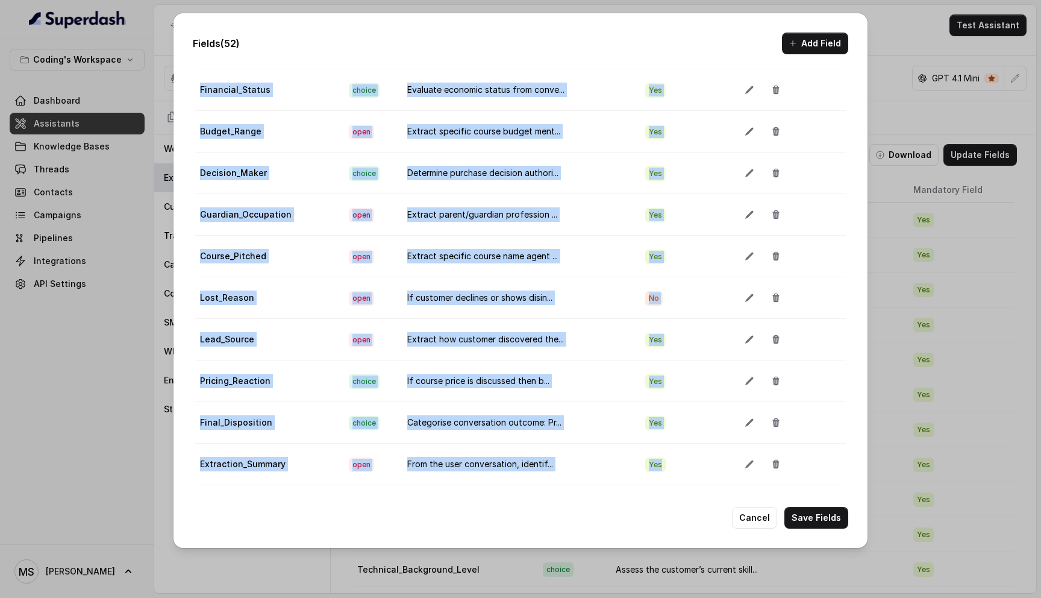
drag, startPoint x: 192, startPoint y: 140, endPoint x: 649, endPoint y: 463, distance: 559.4
click at [649, 463] on div "Fields (52) Add Field Extraction Criteria: Atleast one mandatory field should b…" at bounding box center [520, 280] width 694 height 534
copy table "Field name Type Instruction Mandatory Field Actions Callback_Scheduled_Status b…"
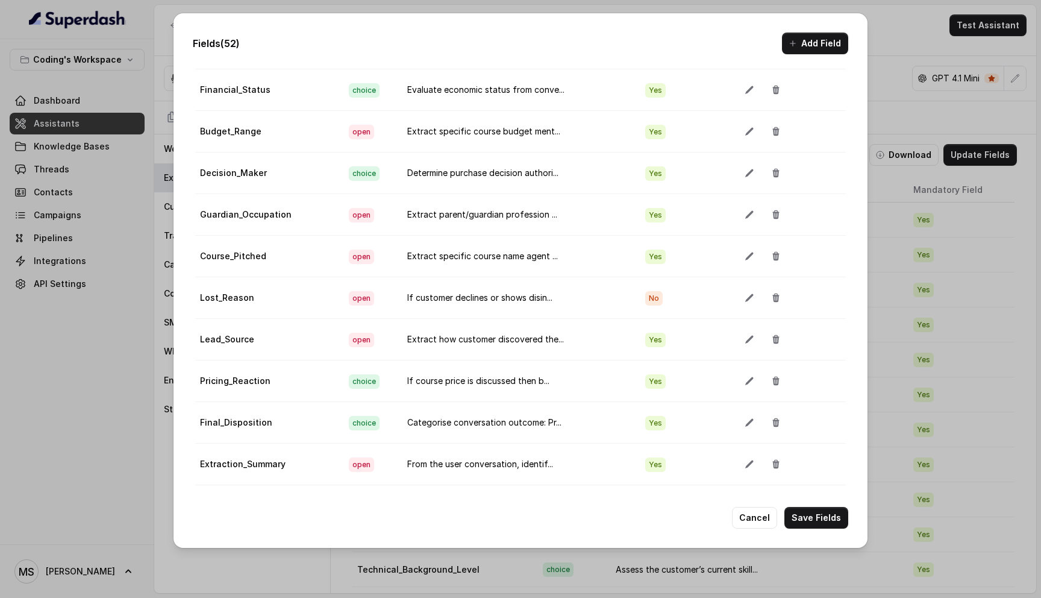
click at [565, 54] on div "Fields (52) Add Field Extraction Criteria: Atleast one mandatory field should b…" at bounding box center [520, 280] width 694 height 534
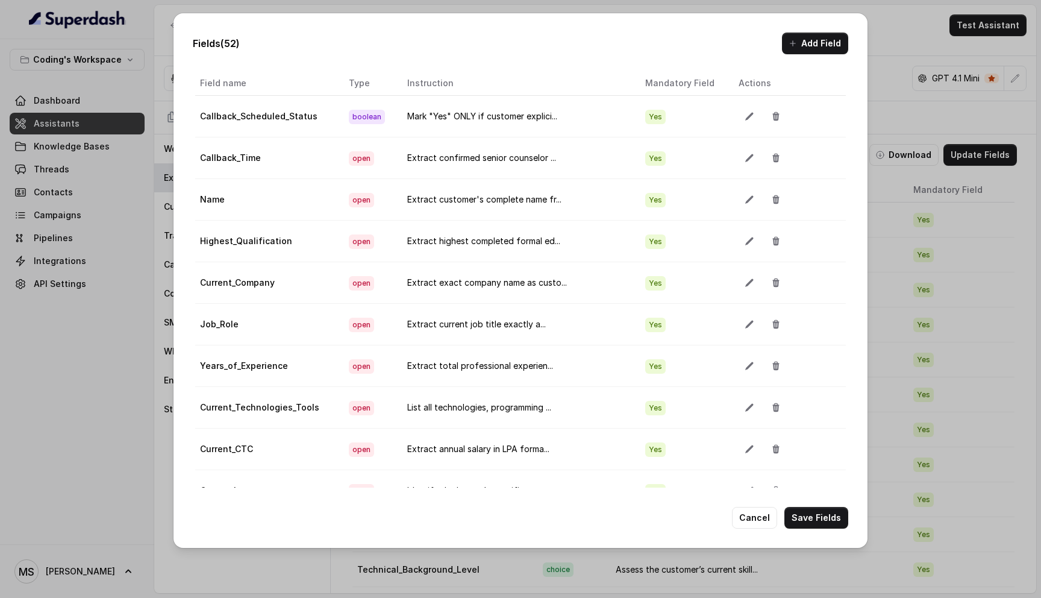
scroll to position [0, 0]
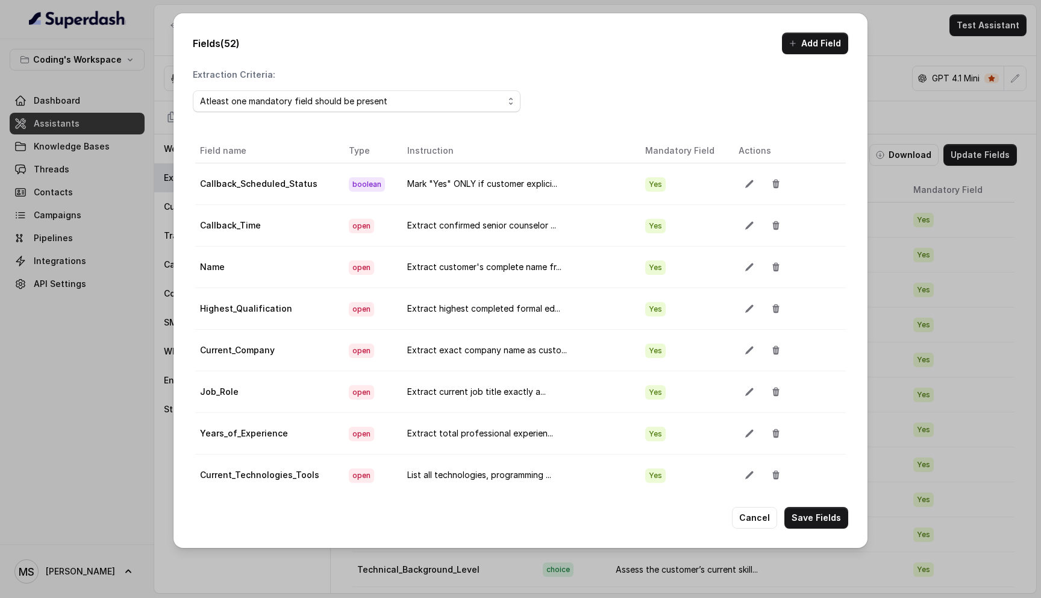
click at [331, 66] on div "Fields (52) Add Field Extraction Criteria: Atleast one mandatory field should b…" at bounding box center [520, 280] width 694 height 534
click at [416, 101] on div "Atleast one mandatory field should be present" at bounding box center [352, 101] width 304 height 14
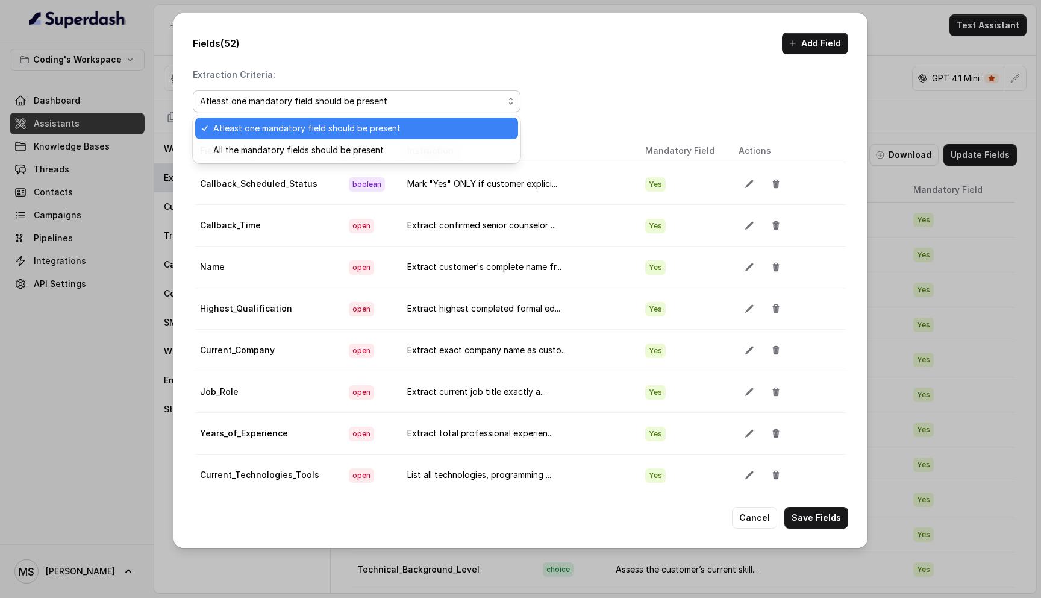
click at [357, 46] on div "Fields (52) Add Field Extraction Criteria: Atleast one mandatory field should b…" at bounding box center [520, 280] width 694 height 534
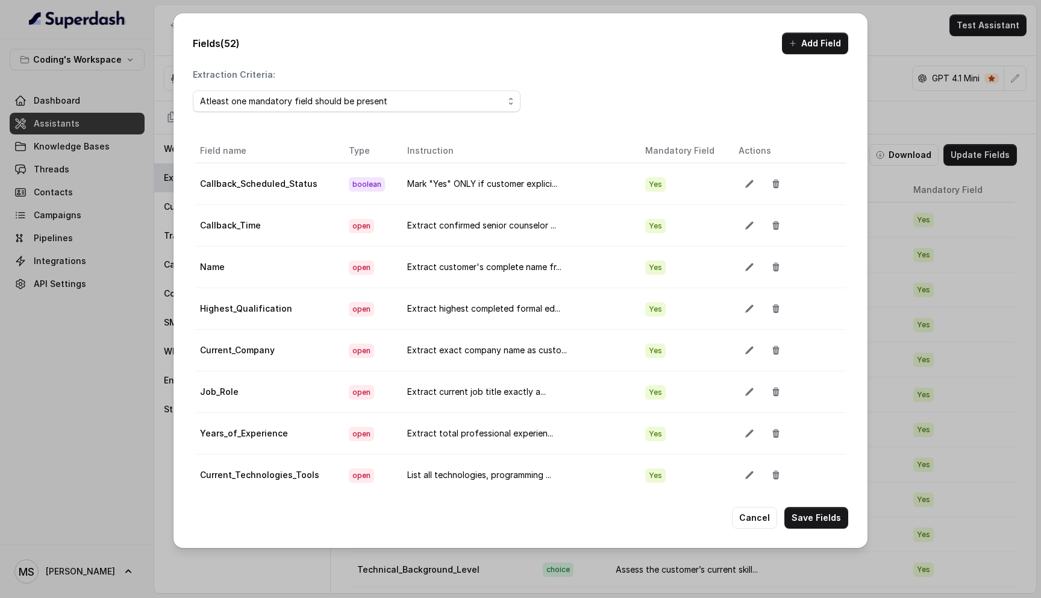
click at [521, 60] on div "Fields (52) Add Field Extraction Criteria: Atleast one mandatory field should b…" at bounding box center [520, 280] width 694 height 534
click at [757, 520] on button "Cancel" at bounding box center [754, 518] width 45 height 22
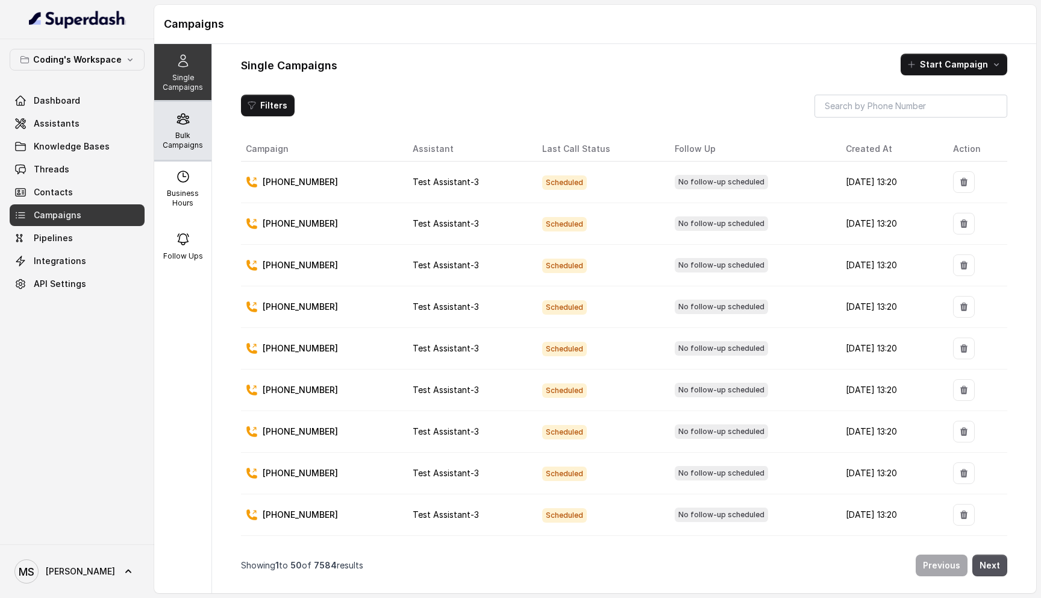
click at [184, 137] on p "Bulk Campaigns" at bounding box center [183, 140] width 48 height 19
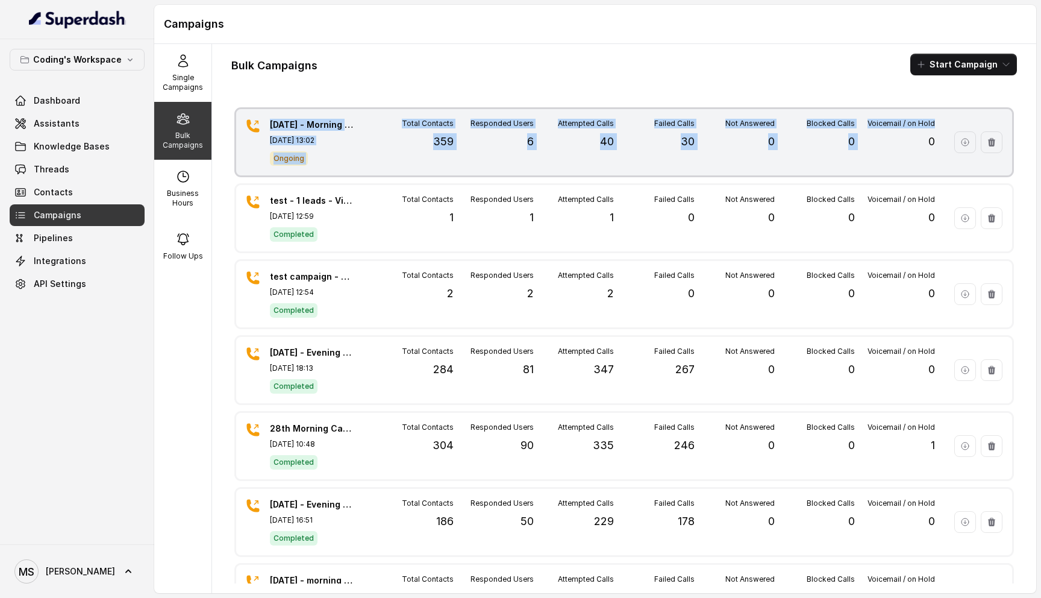
drag, startPoint x: 242, startPoint y: 114, endPoint x: 887, endPoint y: 149, distance: 646.1
click at [887, 149] on div "29th Sept - Morning campaign - 359 Leads Sep 29, 2025, 13:02 Ongoing Total Cont…" at bounding box center [624, 142] width 776 height 66
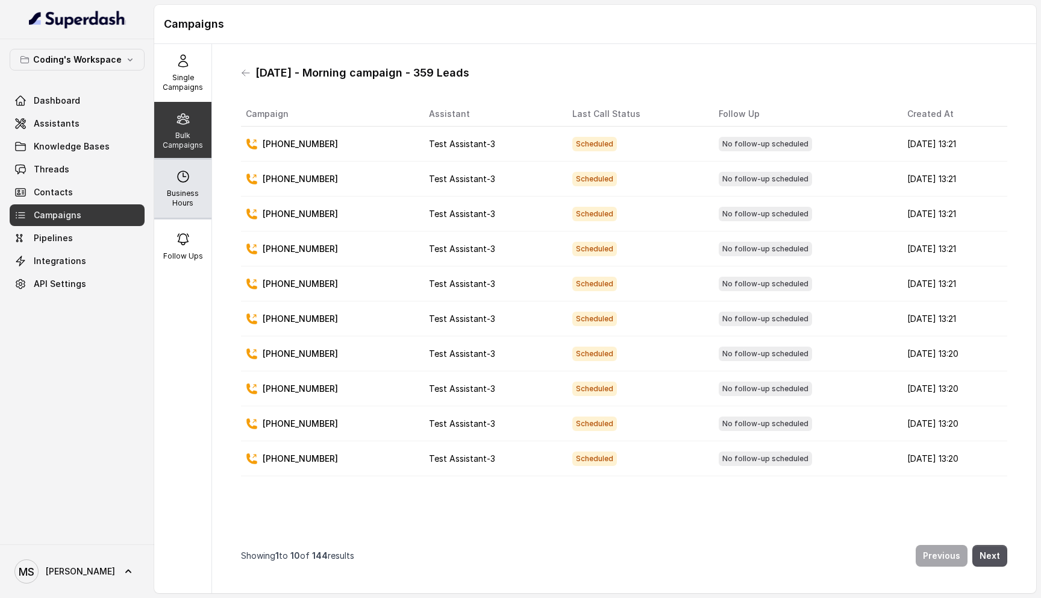
click at [184, 184] on div "Business Hours" at bounding box center [182, 189] width 57 height 58
select select "Asia/Kolkata"
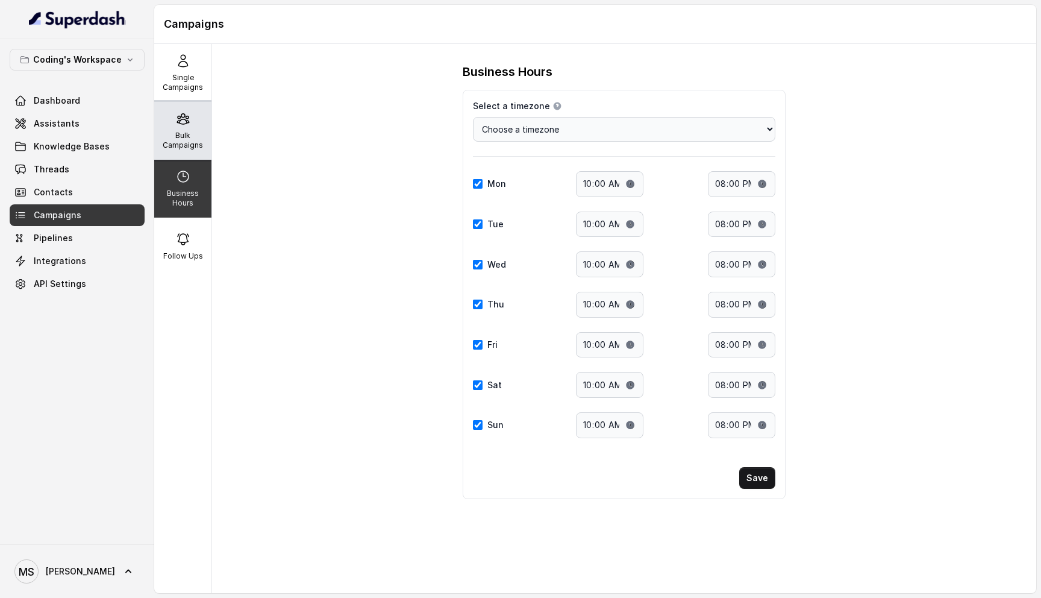
click at [186, 121] on icon at bounding box center [182, 119] width 11 height 10
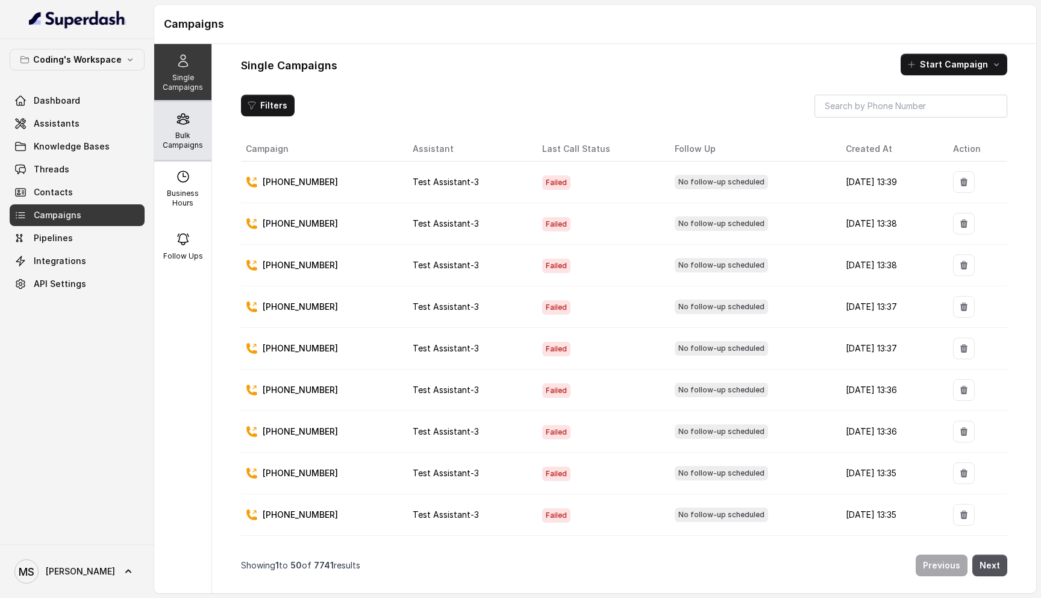
click at [172, 145] on p "Bulk Campaigns" at bounding box center [183, 140] width 48 height 19
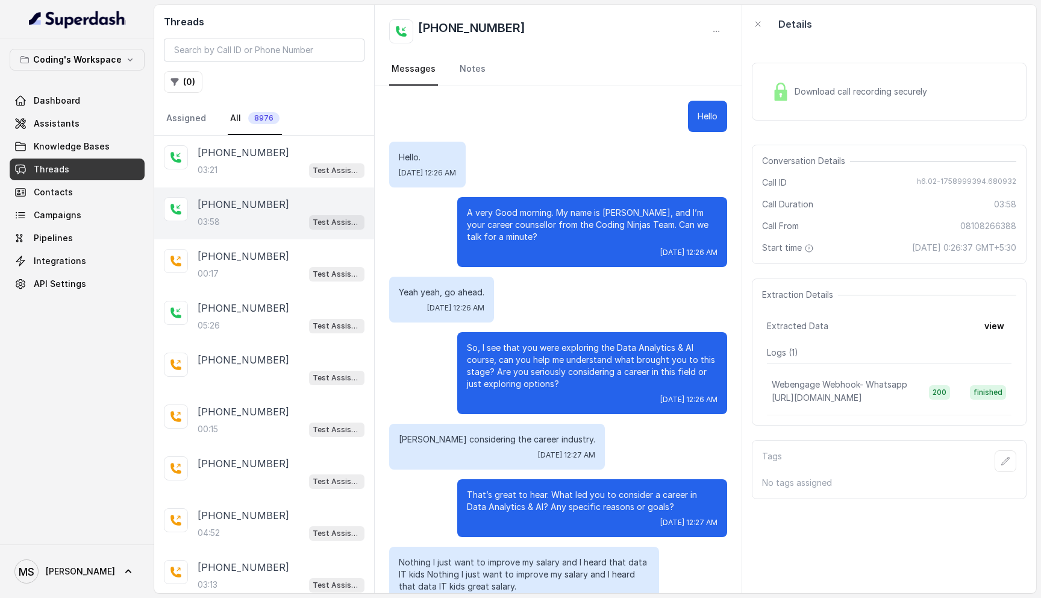
click at [99, 170] on link "Threads" at bounding box center [77, 169] width 135 height 22
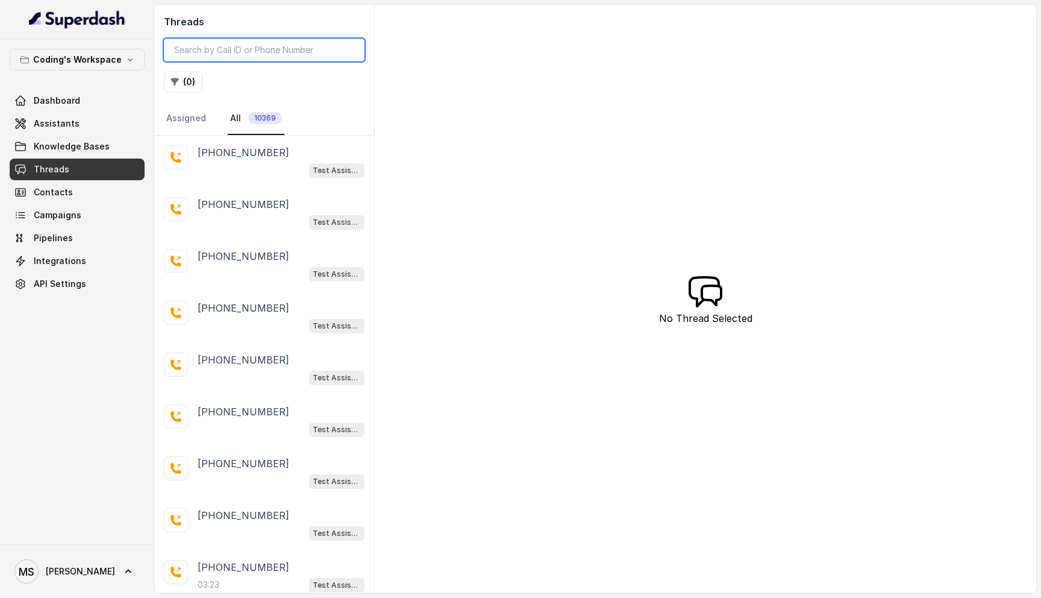
click at [272, 49] on input "search" at bounding box center [264, 50] width 201 height 23
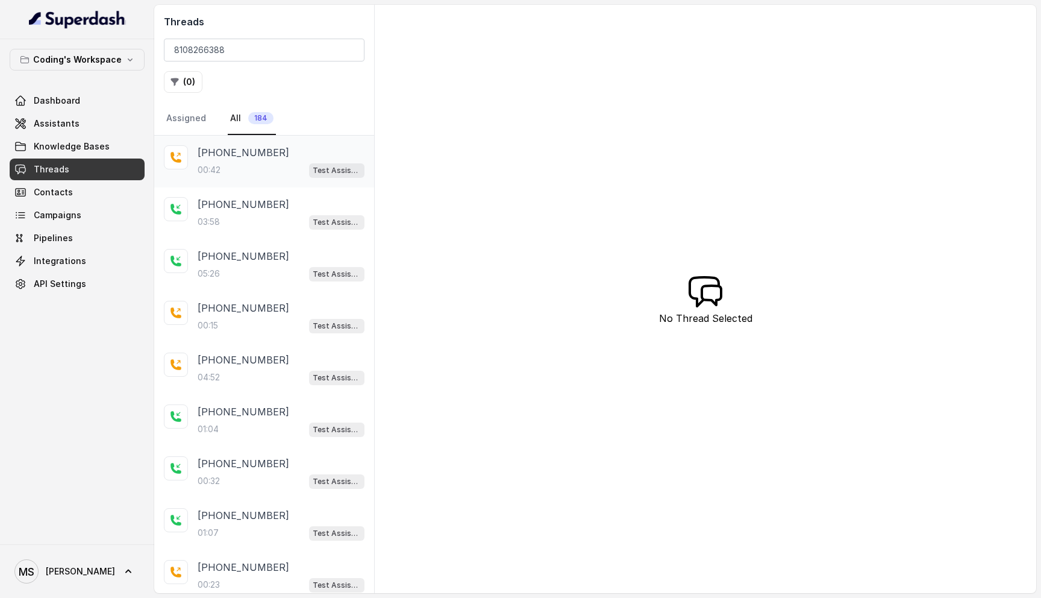
click at [218, 166] on p "00:42" at bounding box center [209, 170] width 23 height 12
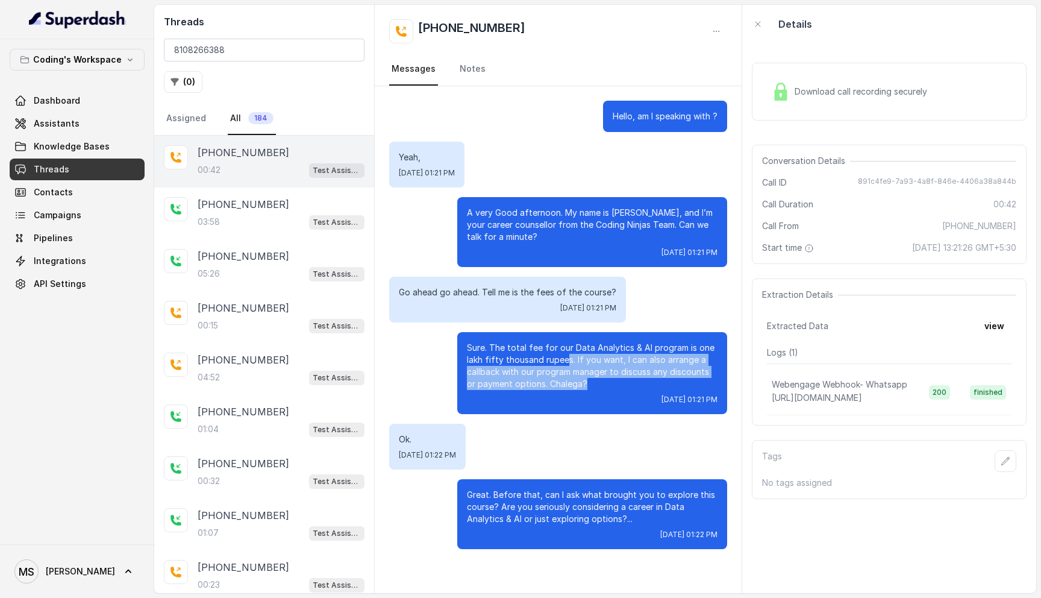
drag, startPoint x: 567, startPoint y: 360, endPoint x: 600, endPoint y: 381, distance: 38.4
click at [601, 381] on p "Sure. The total fee for our Data Analytics & AI program is one lakh fifty thous…" at bounding box center [592, 366] width 251 height 48
click at [595, 381] on p "Sure. The total fee for our Data Analytics & AI program is one lakh fifty thous…" at bounding box center [592, 366] width 251 height 48
drag, startPoint x: 603, startPoint y: 387, endPoint x: 446, endPoint y: 342, distance: 163.0
click at [446, 342] on div "Sure. The total fee for our Data Analytics & AI program is one lakh fifty thous…" at bounding box center [558, 373] width 338 height 82
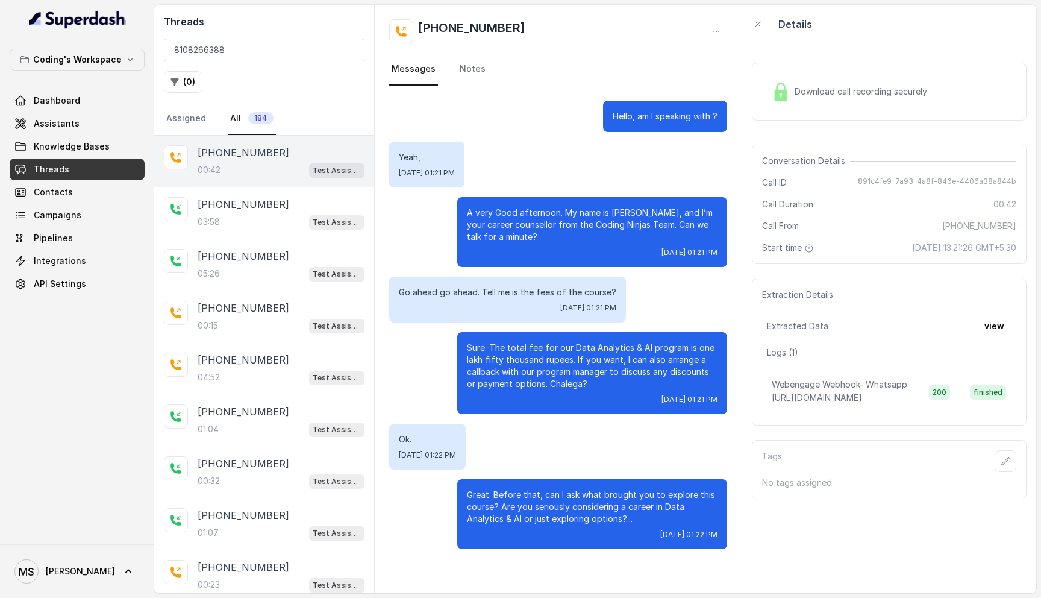
click at [403, 437] on p "Ok." at bounding box center [427, 439] width 57 height 12
drag, startPoint x: 467, startPoint y: 494, endPoint x: 475, endPoint y: 496, distance: 7.5
click at [475, 496] on p "Great. Before that, can I ask what brought you to explore this course? Are you …" at bounding box center [592, 507] width 251 height 36
click at [406, 442] on p "Ok." at bounding box center [427, 439] width 57 height 12
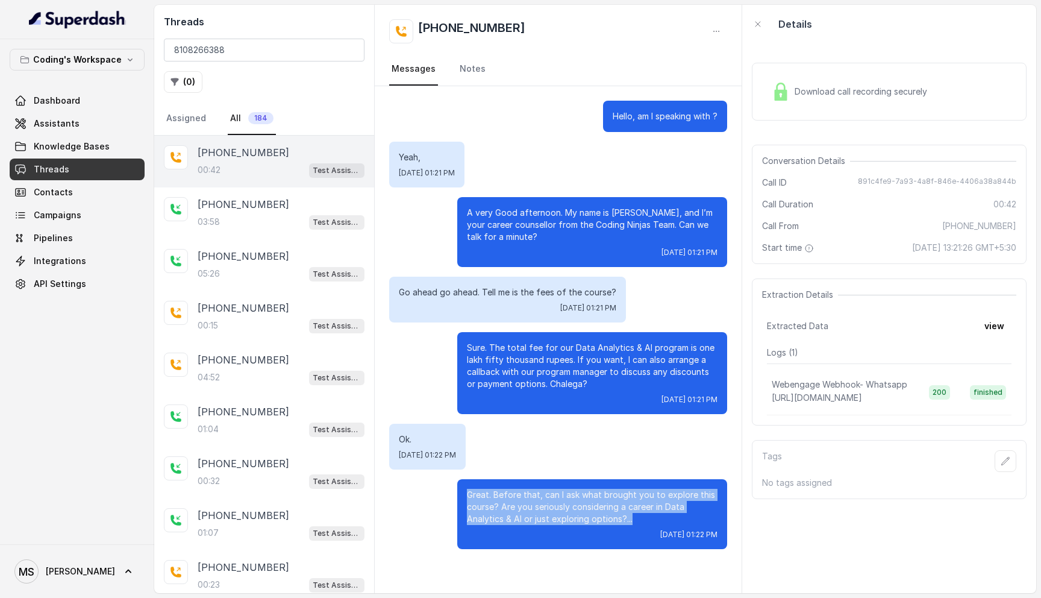
drag, startPoint x: 467, startPoint y: 492, endPoint x: 646, endPoint y: 517, distance: 180.7
click at [646, 517] on p "Great. Before that, can I ask what brought you to explore this course? Are you …" at bounding box center [592, 507] width 251 height 36
click at [633, 506] on p "Great. Before that, can I ask what brought you to explore this course? Are you …" at bounding box center [592, 507] width 251 height 36
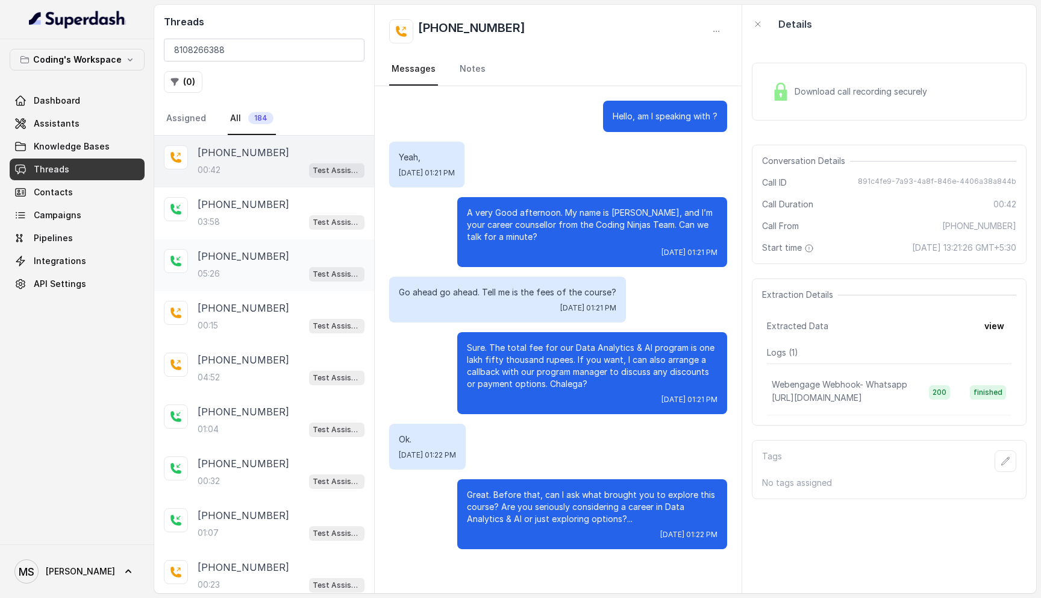
click at [246, 241] on div "+08108266388 05:26 Test Assistant- 2" at bounding box center [264, 265] width 220 height 52
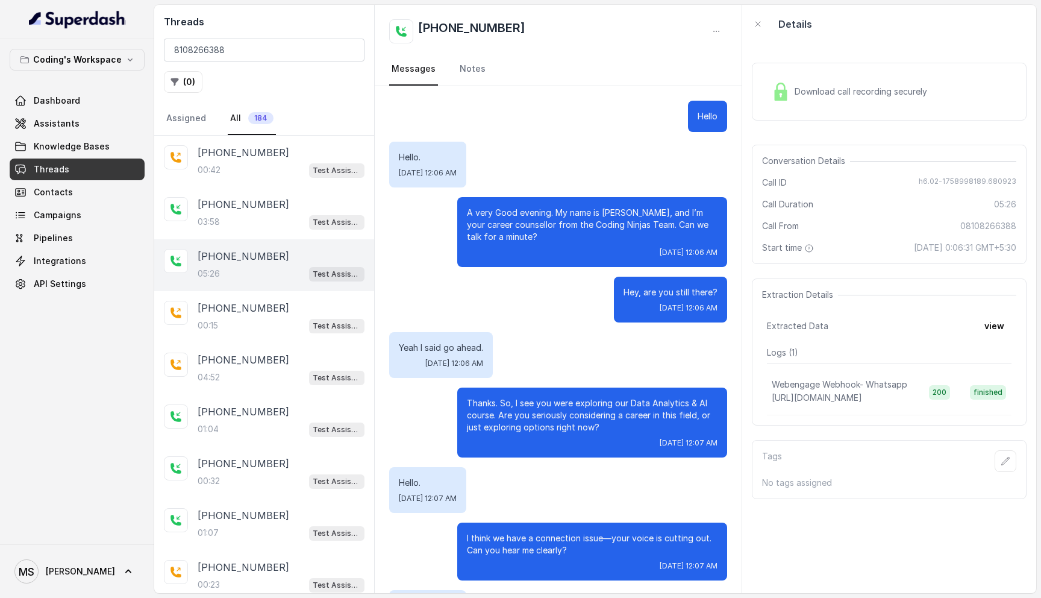
scroll to position [2298, 0]
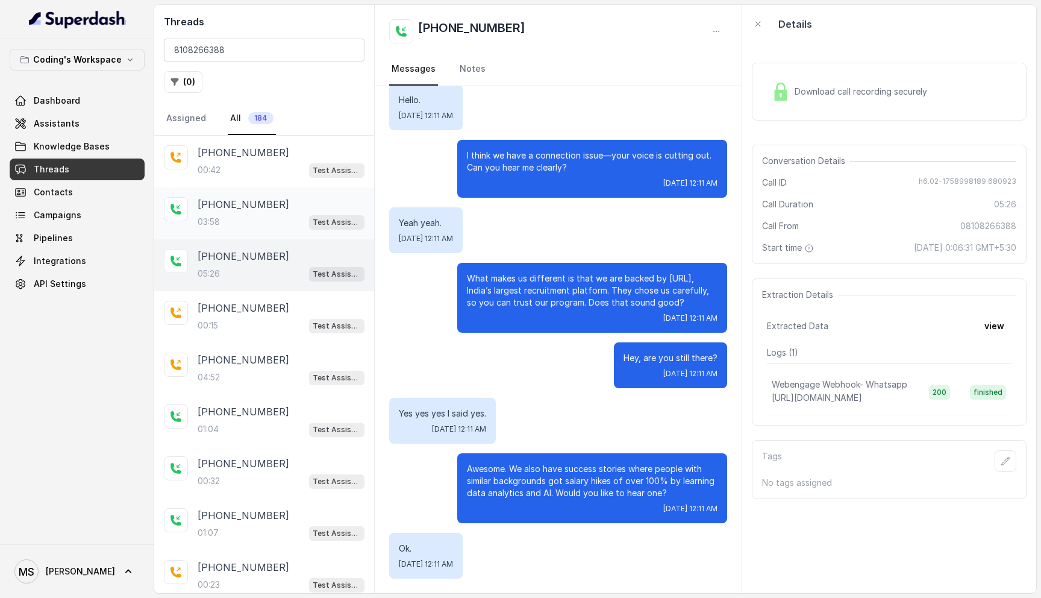
click at [246, 220] on div "03:58 Test Assistant- 2" at bounding box center [281, 222] width 167 height 16
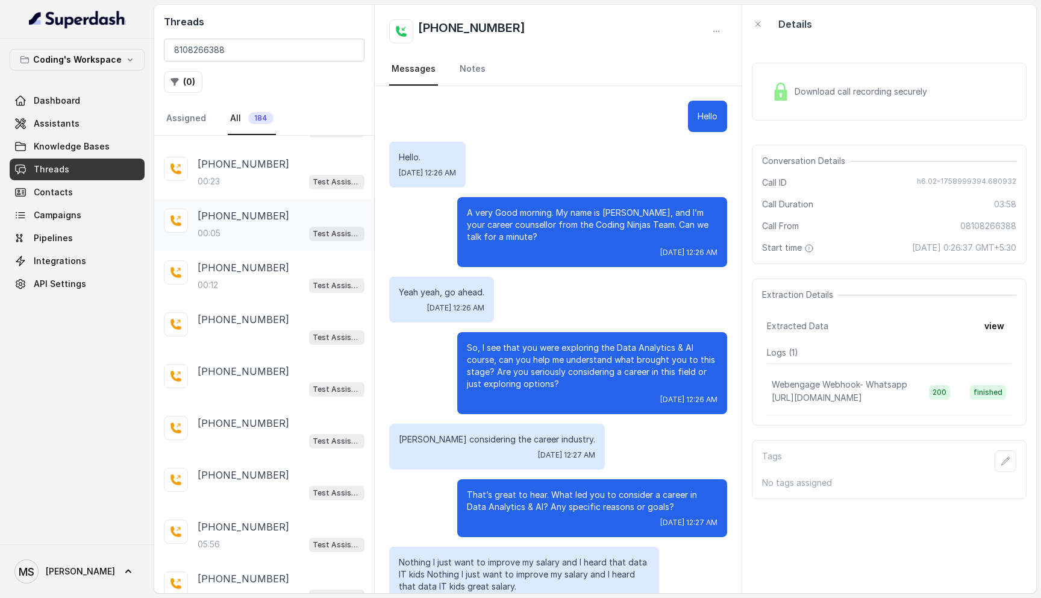
scroll to position [405, 0]
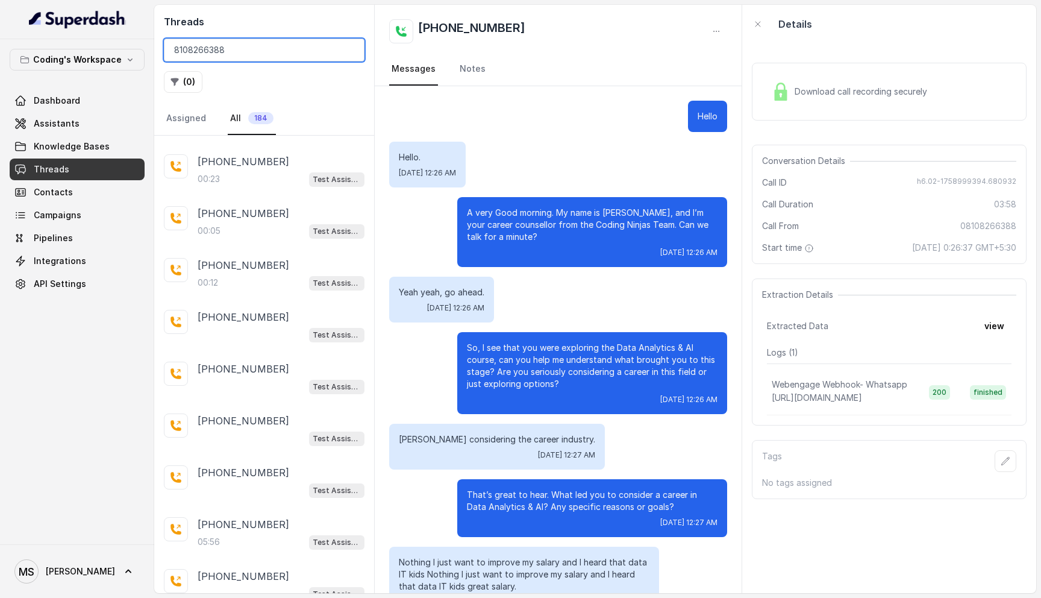
click at [245, 54] on input "8108266388" at bounding box center [264, 50] width 201 height 23
paste input "5381816"
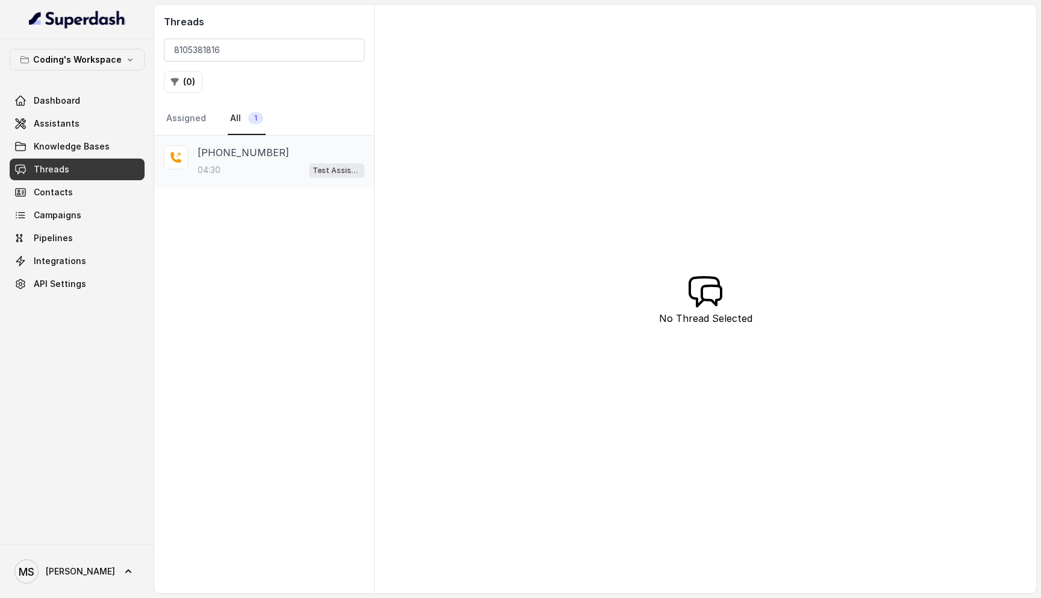
click at [238, 160] on div "+918105381816 04:30 Test Assistant-3" at bounding box center [281, 161] width 167 height 33
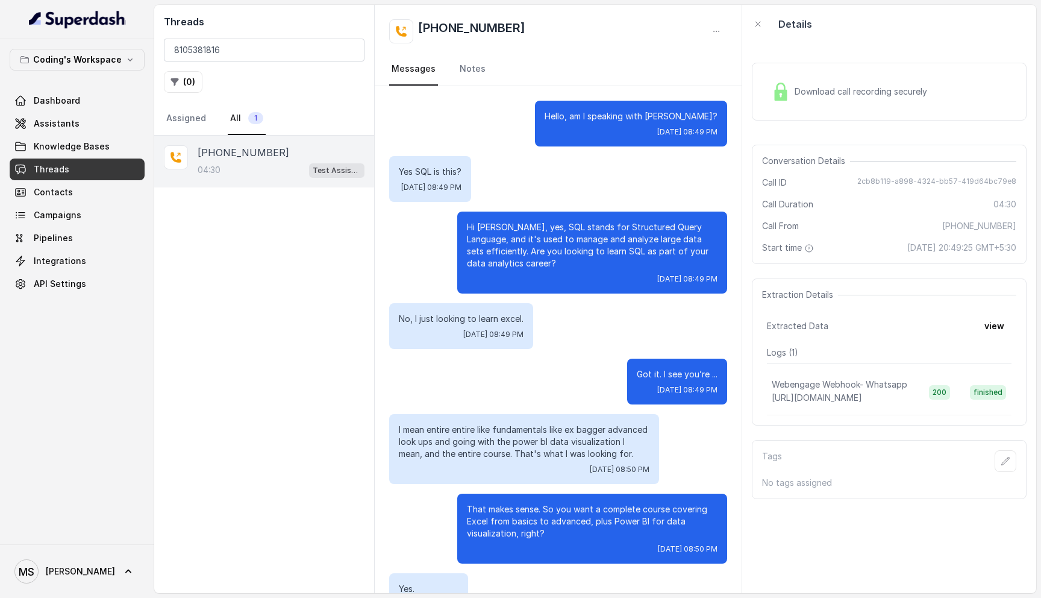
scroll to position [1992, 0]
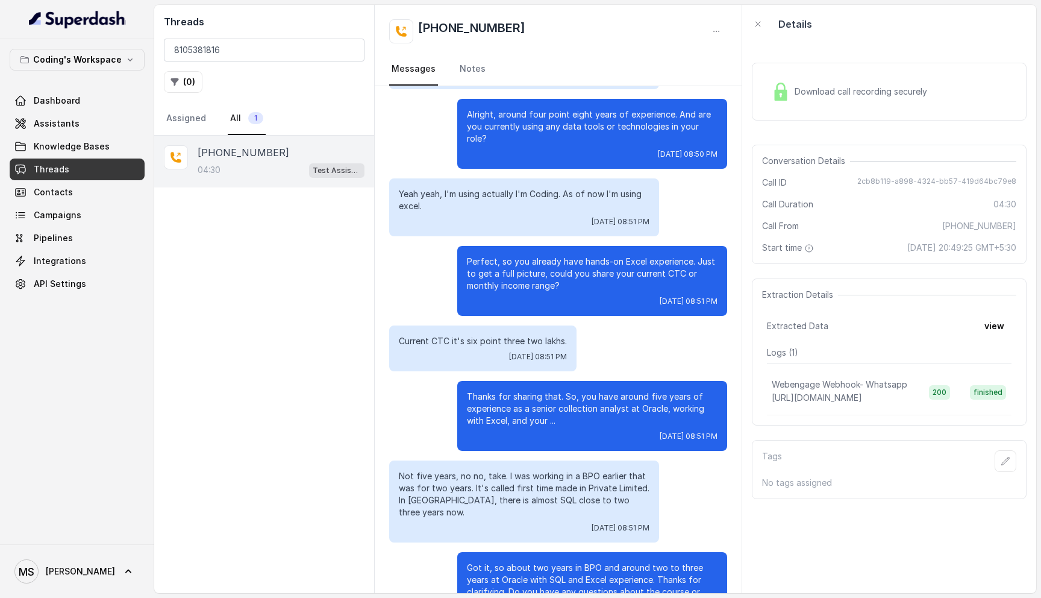
click at [670, 487] on div "Not five years, no no, take. I was working in a BPO earlier that was for two ye…" at bounding box center [558, 501] width 338 height 82
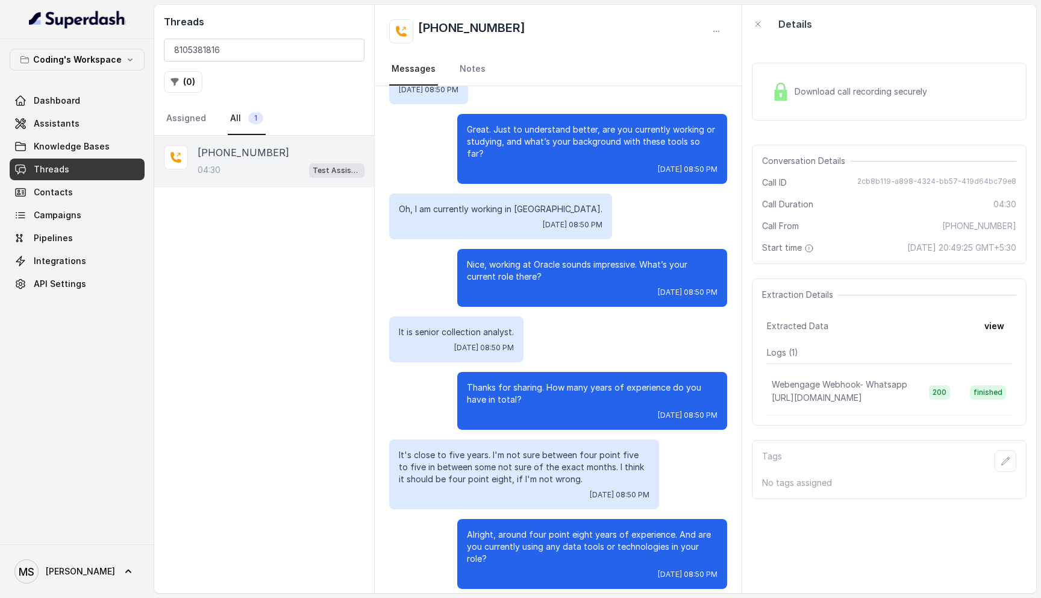
scroll to position [0, 0]
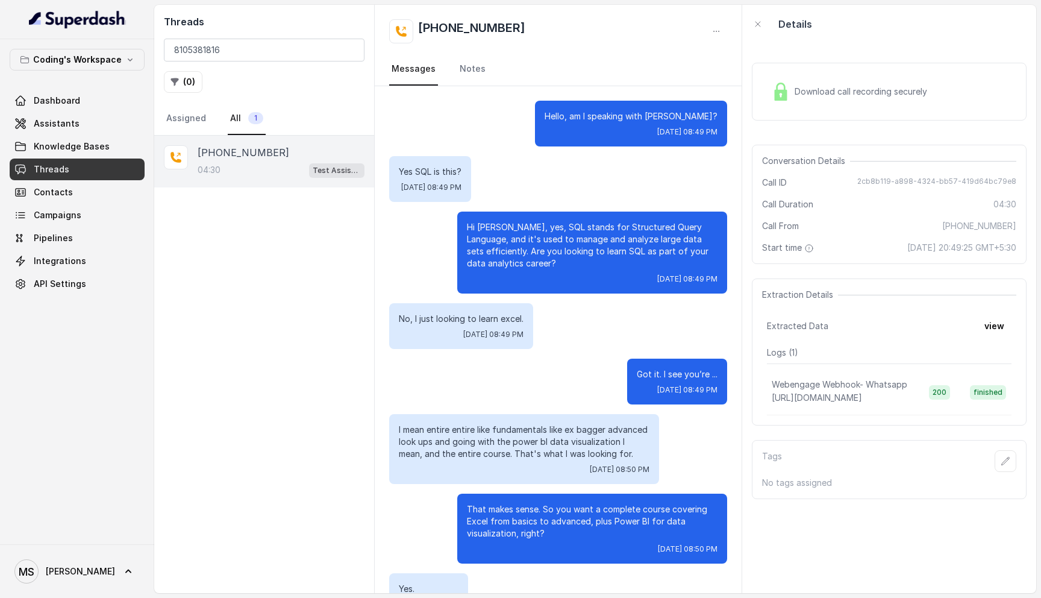
click at [446, 168] on p "Yes SQL is this?" at bounding box center [430, 172] width 63 height 12
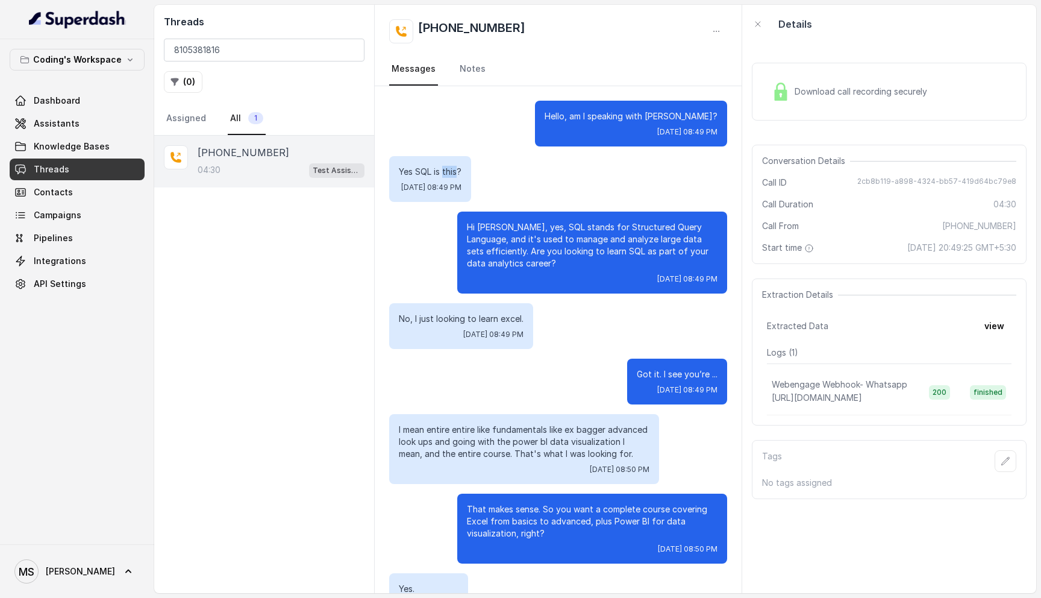
click at [446, 168] on p "Yes SQL is this?" at bounding box center [430, 172] width 63 height 12
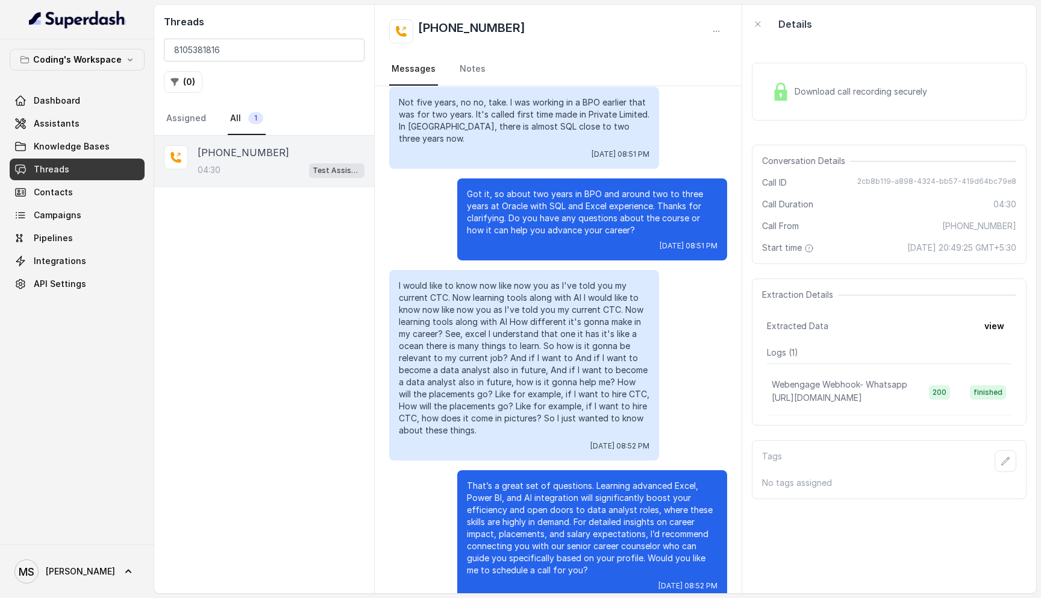
scroll to position [1992, 0]
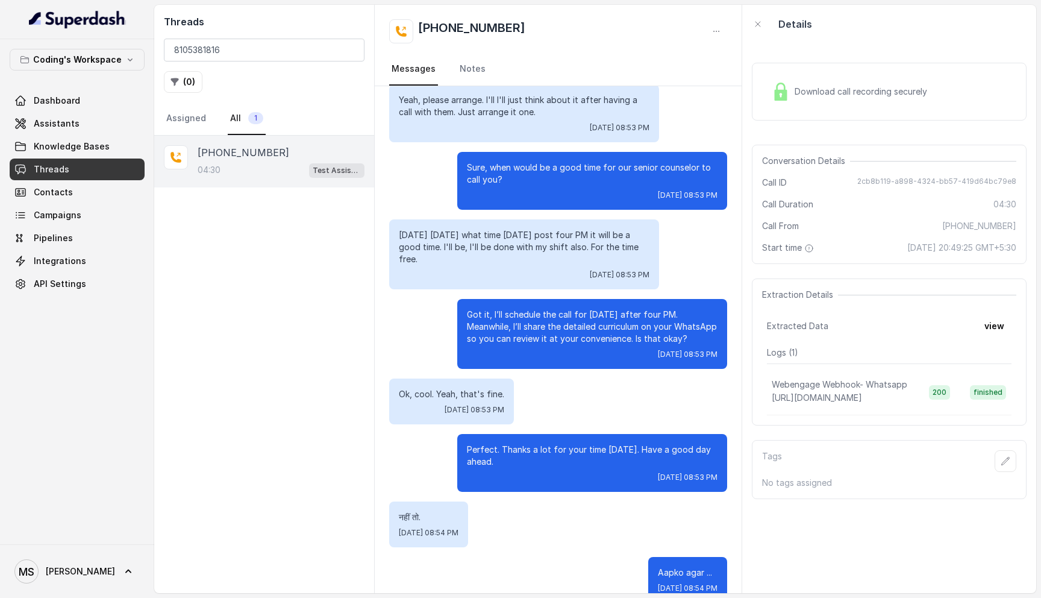
click at [584, 443] on p "Perfect. Thanks a lot for your time today. Have a good day ahead." at bounding box center [592, 455] width 251 height 24
click at [243, 52] on input "8105381816" at bounding box center [264, 50] width 201 height 23
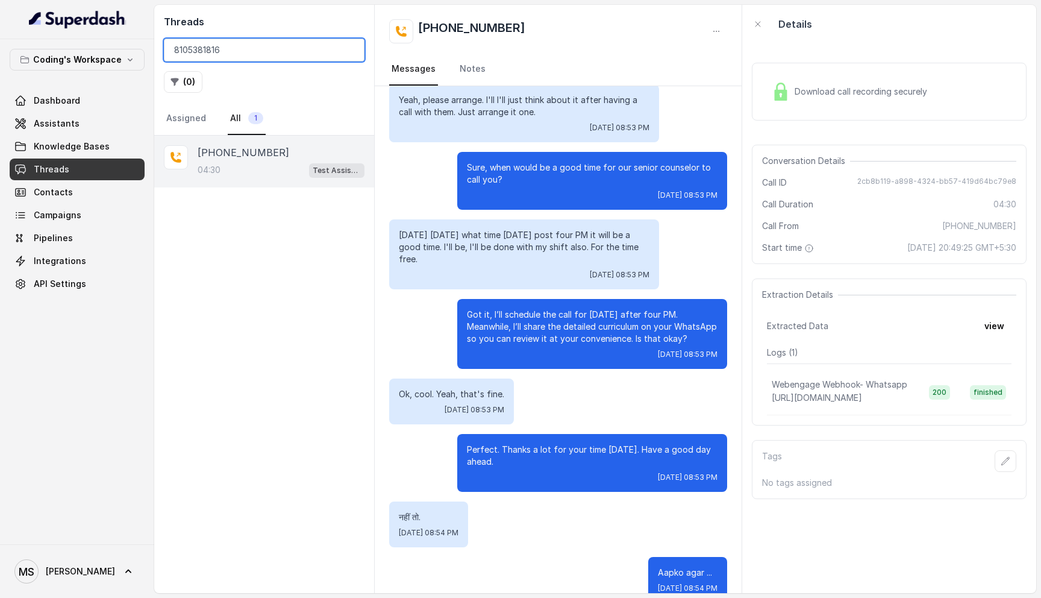
click at [243, 52] on input "8105381816" at bounding box center [264, 50] width 201 height 23
type input "8108266388"
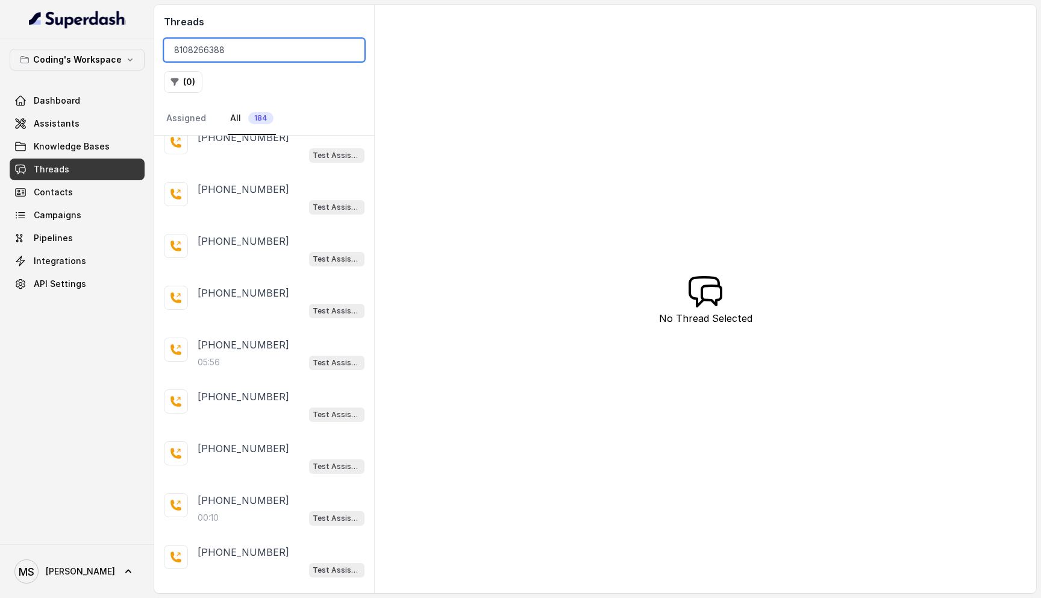
scroll to position [589, 0]
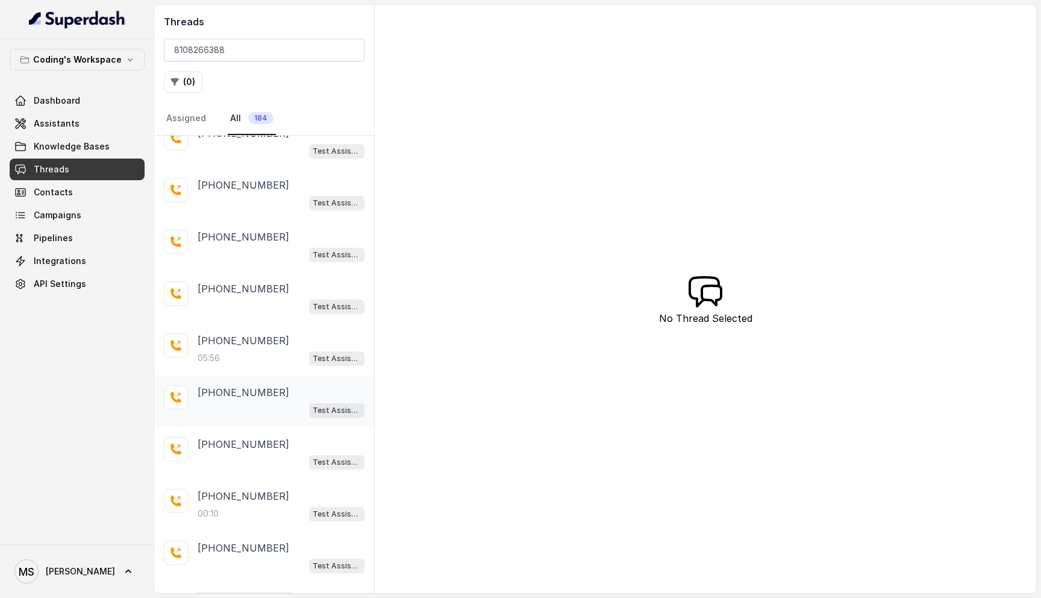
click at [233, 375] on div "+918108266388 Test Assistant-3" at bounding box center [264, 401] width 220 height 52
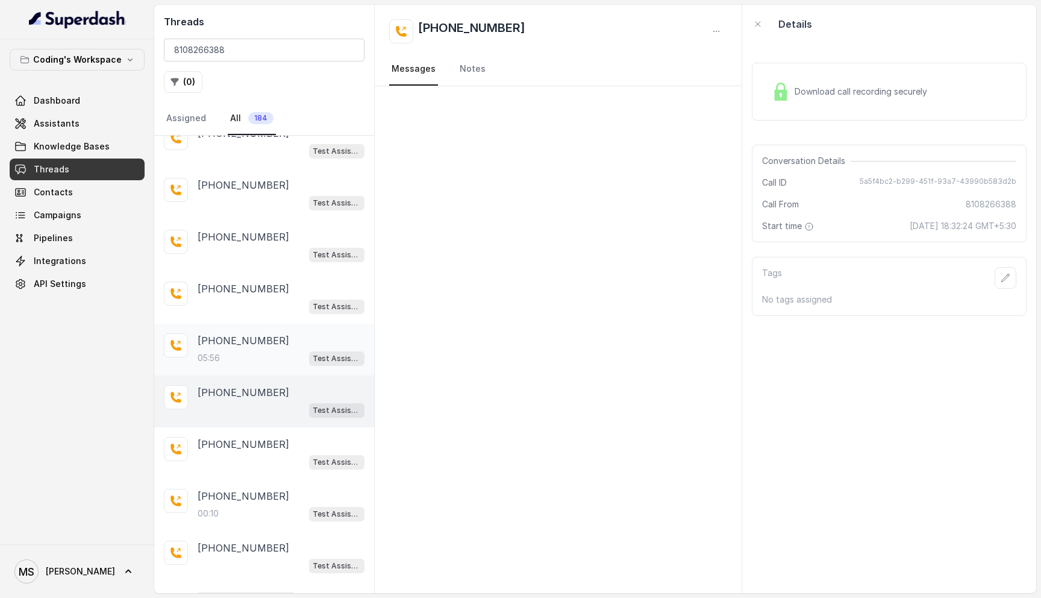
click at [233, 353] on div "05:56 Test Assistant- 2" at bounding box center [281, 358] width 167 height 16
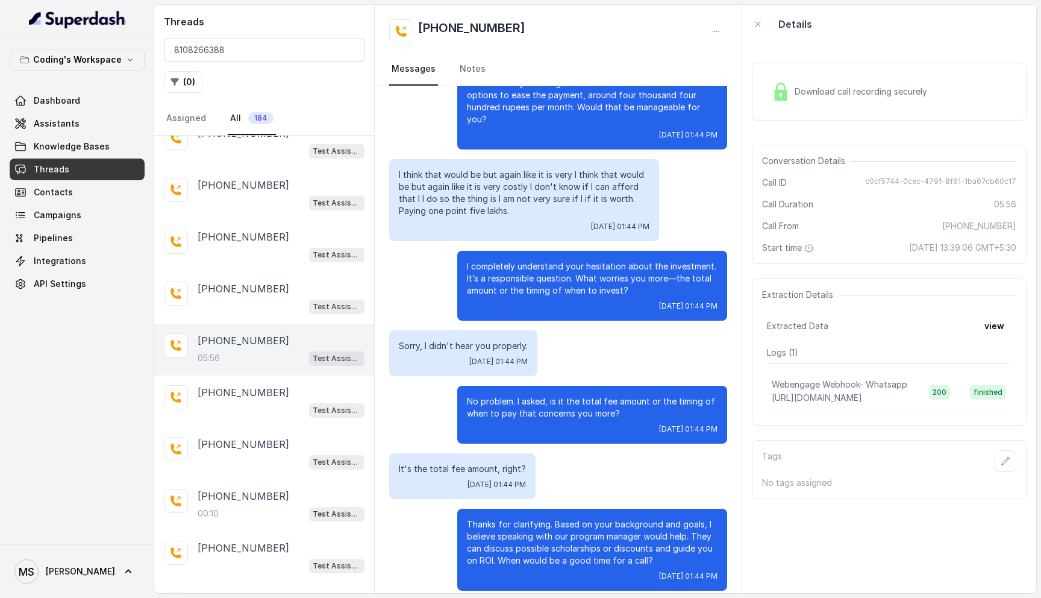
scroll to position [2251, 0]
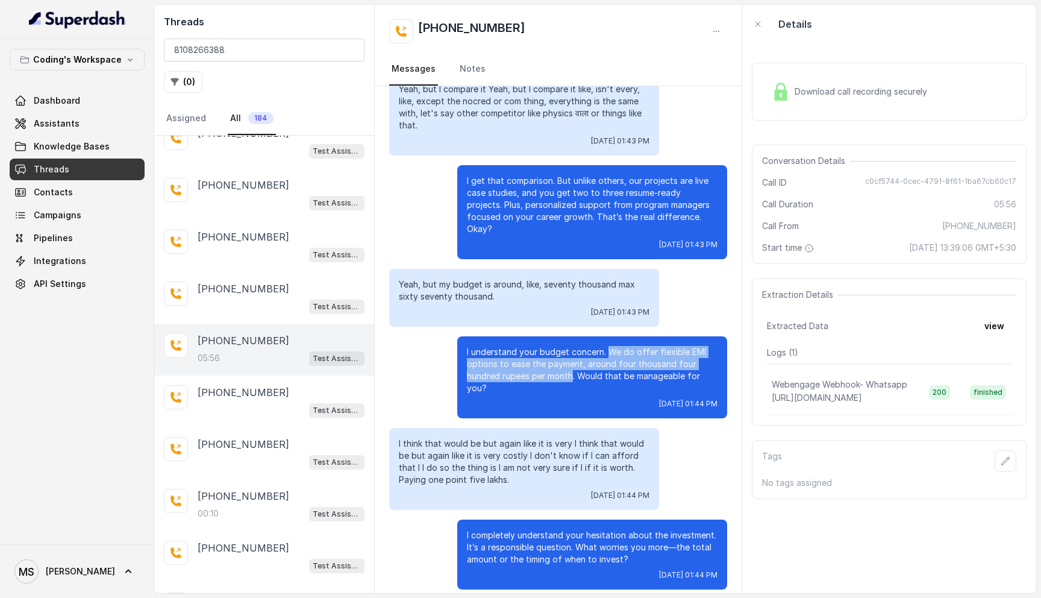
drag, startPoint x: 572, startPoint y: 366, endPoint x: 610, endPoint y: 333, distance: 50.4
click at [610, 346] on p "I understand your budget concern. We do offer flexible EMI options to ease the …" at bounding box center [592, 370] width 251 height 48
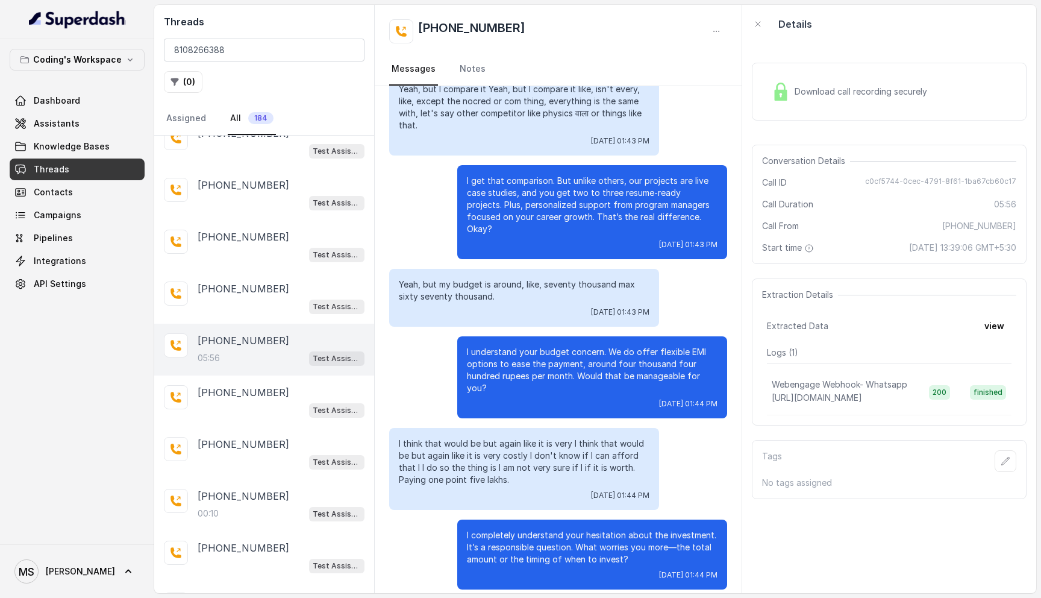
click at [587, 370] on p "I understand your budget concern. We do offer flexible EMI options to ease the …" at bounding box center [592, 370] width 251 height 48
click at [67, 83] on div "Coding's Workspace Dashboard Assistants Knowledge Bases Threads Contacts Campai…" at bounding box center [77, 172] width 135 height 246
click at [67, 95] on span "Dashboard" at bounding box center [57, 101] width 46 height 12
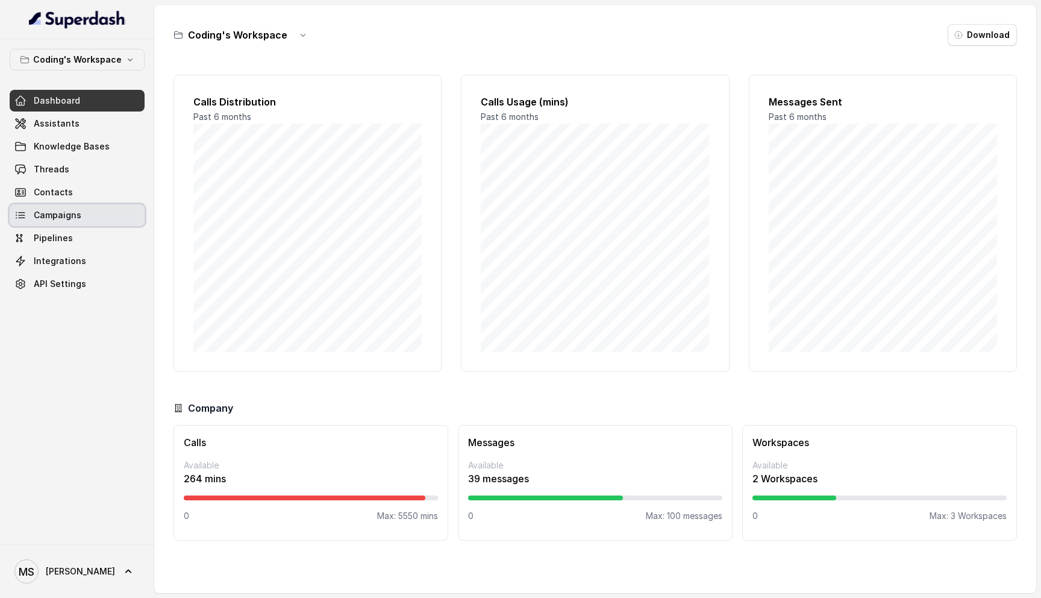
click at [75, 219] on span "Campaigns" at bounding box center [58, 215] width 48 height 12
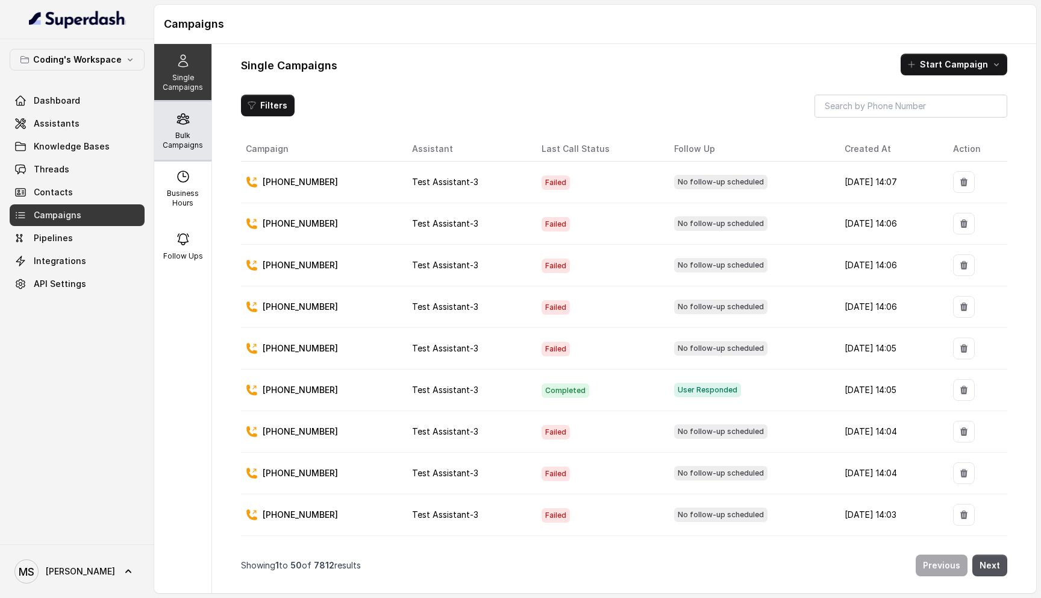
click at [190, 129] on div "Bulk Campaigns" at bounding box center [182, 131] width 57 height 58
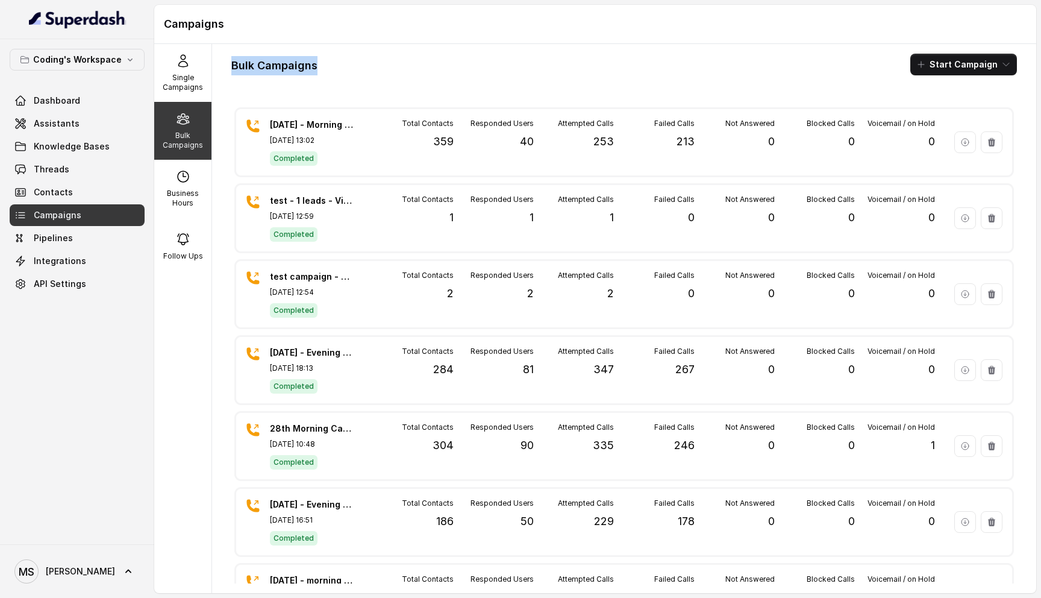
drag, startPoint x: 322, startPoint y: 66, endPoint x: 231, endPoint y: 60, distance: 91.2
click at [231, 60] on div "Bulk Campaigns Start Campaign" at bounding box center [623, 65] width 785 height 22
click at [523, 84] on div "Bulk Campaigns Start Campaign [DATE] - Morning campaign - 359 Leads [DATE] 13:0…" at bounding box center [624, 318] width 824 height 549
drag, startPoint x: 523, startPoint y: 84, endPoint x: 232, endPoint y: 49, distance: 293.6
click at [231, 49] on div "Bulk Campaigns Start Campaign [DATE] - Morning campaign - 359 Leads [DATE] 13:0…" at bounding box center [624, 318] width 824 height 549
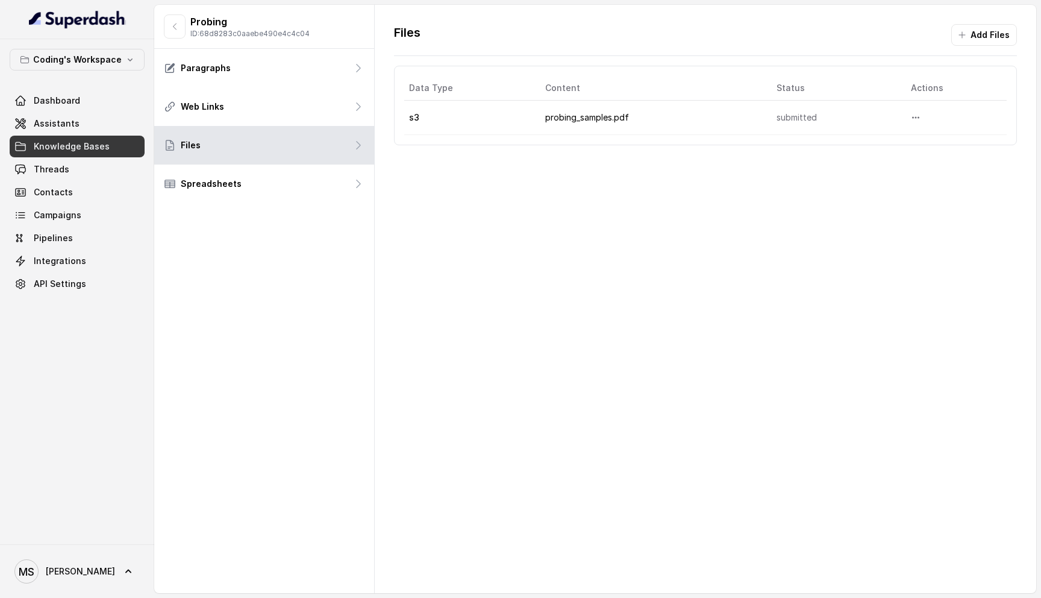
click at [596, 22] on div "Files Add Files Data Type Content Status Actions s3 probing_samples.pdf submitt…" at bounding box center [705, 85] width 661 height 160
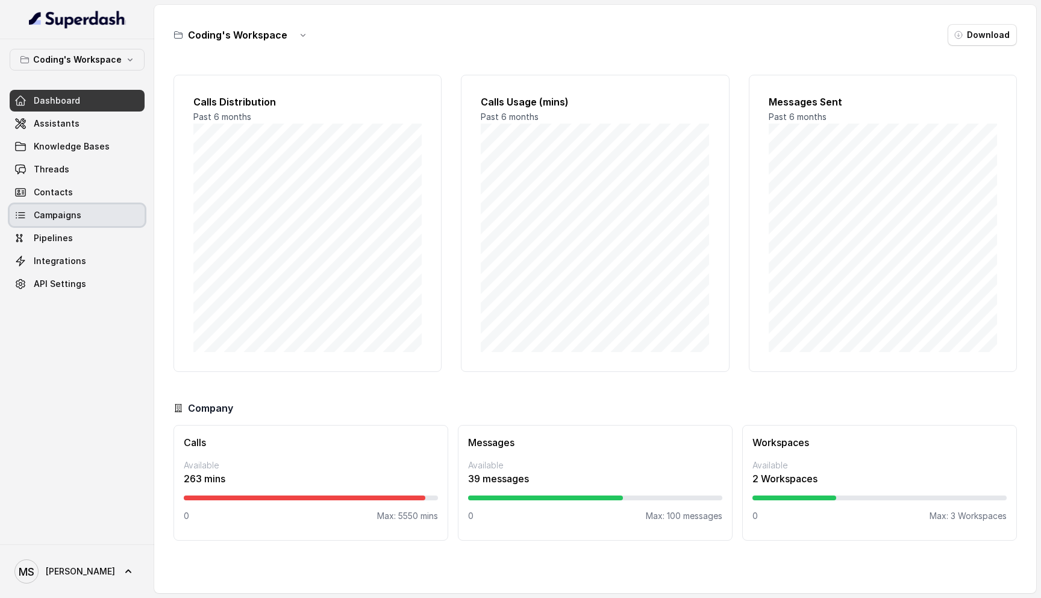
click at [61, 217] on span "Campaigns" at bounding box center [58, 215] width 48 height 12
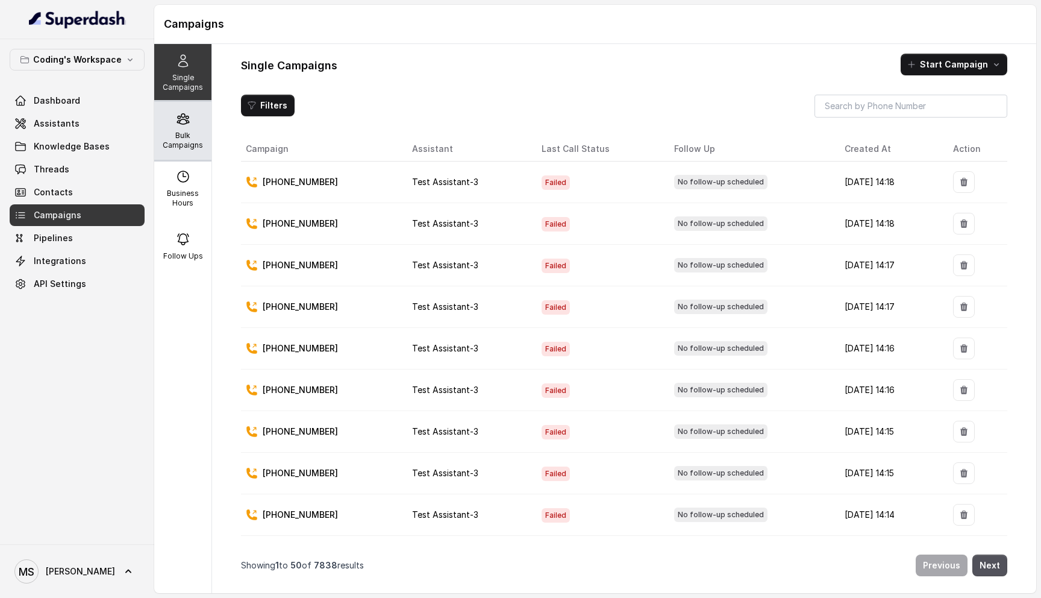
click at [172, 138] on p "Bulk Campaigns" at bounding box center [183, 140] width 48 height 19
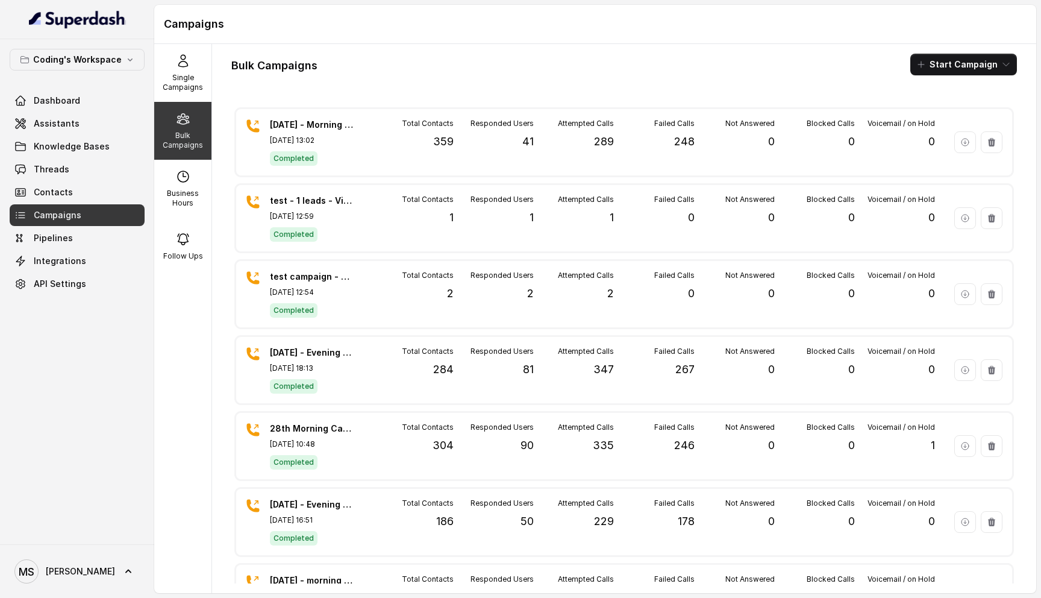
click at [297, 67] on h1 "Bulk Campaigns" at bounding box center [274, 65] width 86 height 19
